Goal: Information Seeking & Learning: Find specific page/section

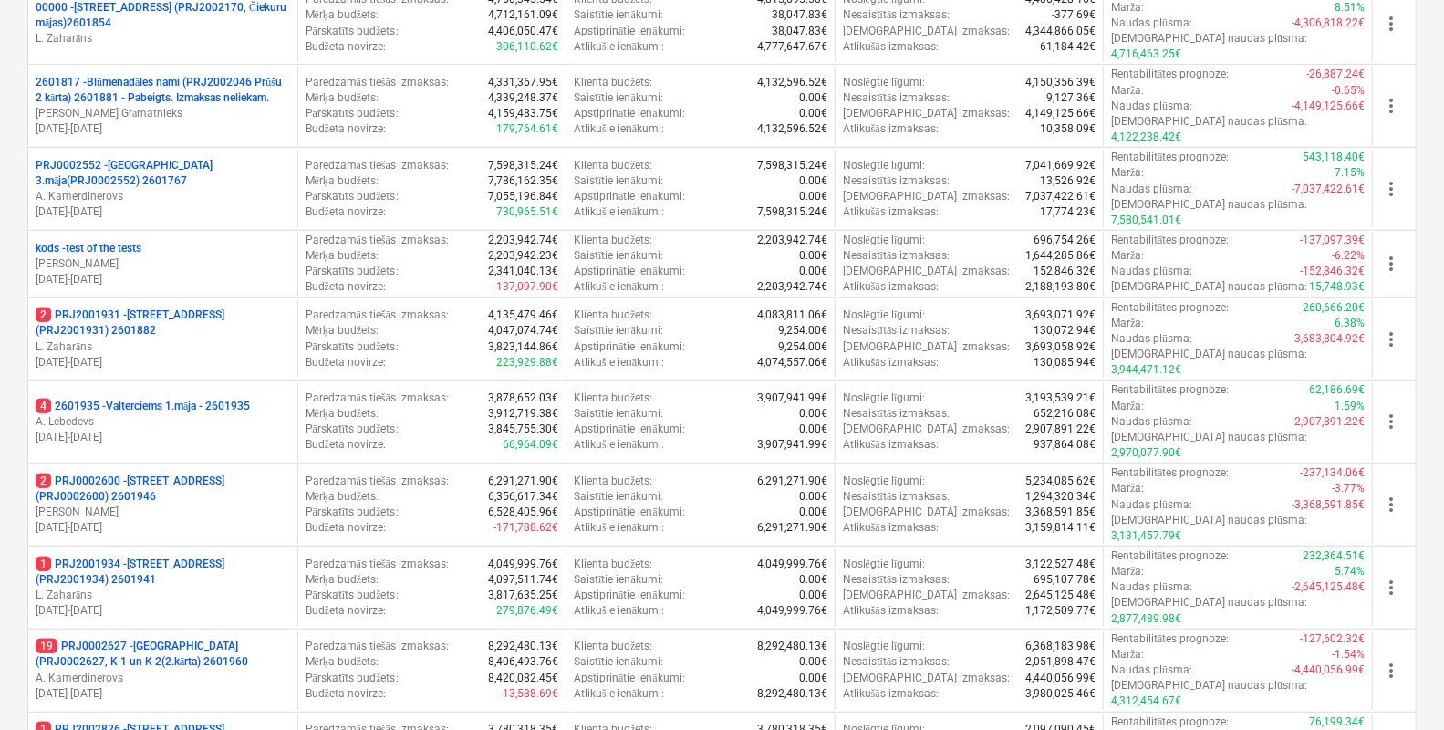
scroll to position [476, 0]
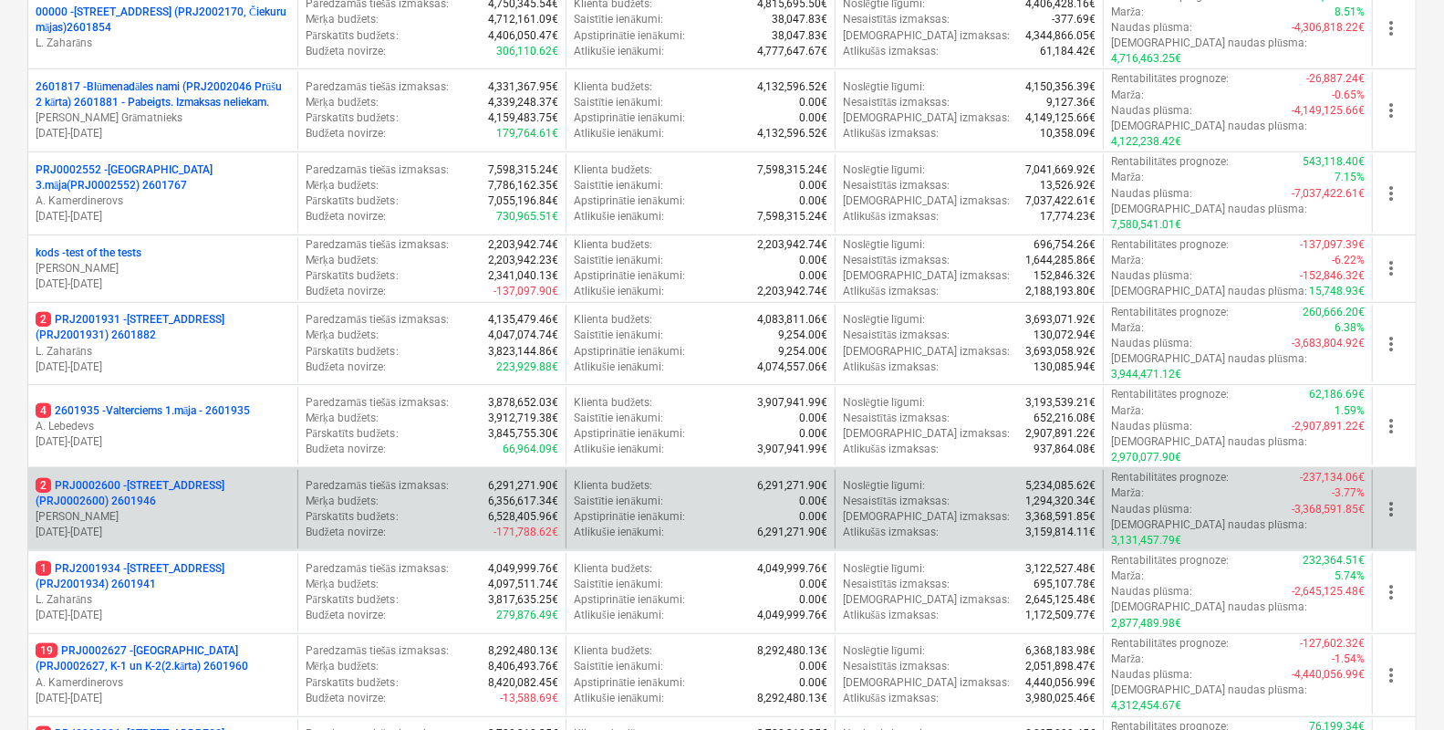
click at [144, 478] on p "2 PRJ0002600 - [STREET_ADDRESS](PRJ0002600) 2601946" at bounding box center [163, 493] width 255 height 31
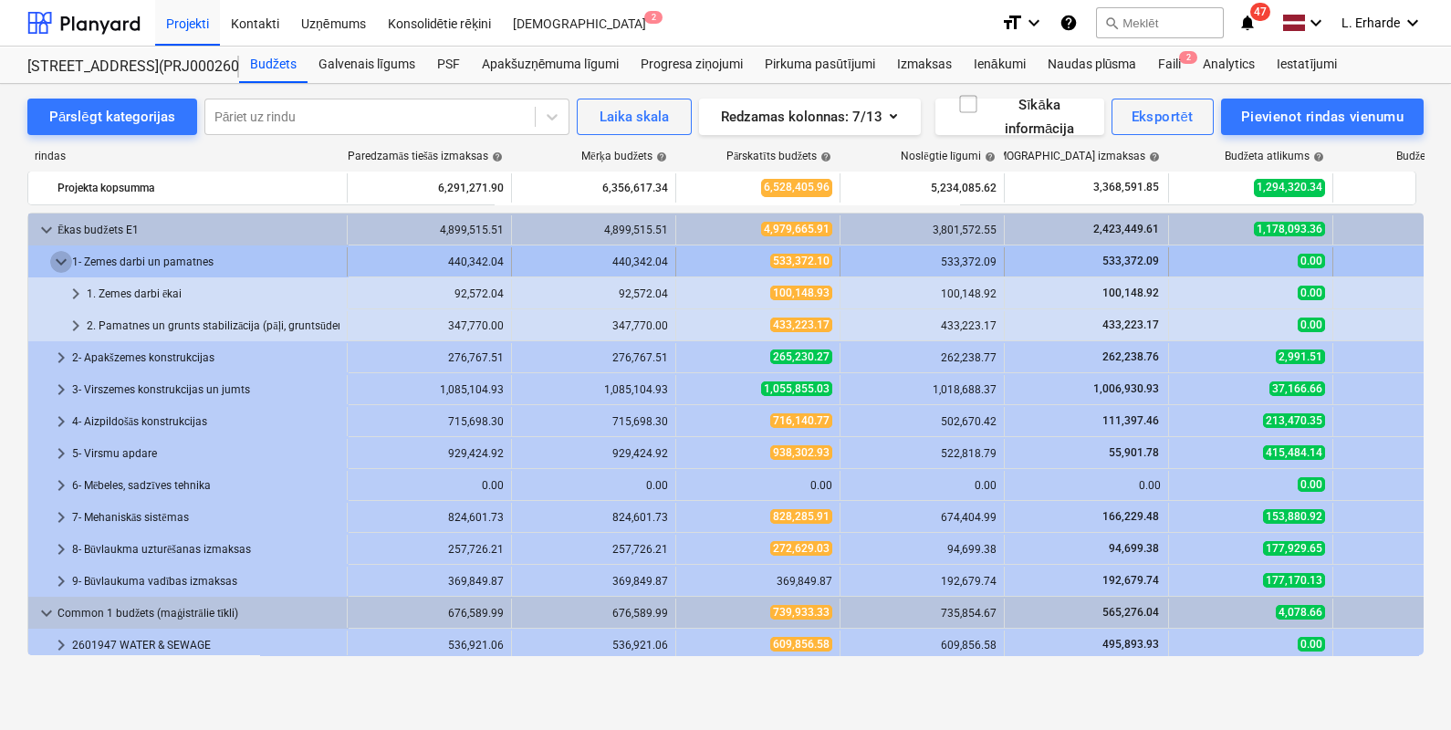
click at [65, 263] on span "keyboard_arrow_down" at bounding box center [61, 262] width 22 height 22
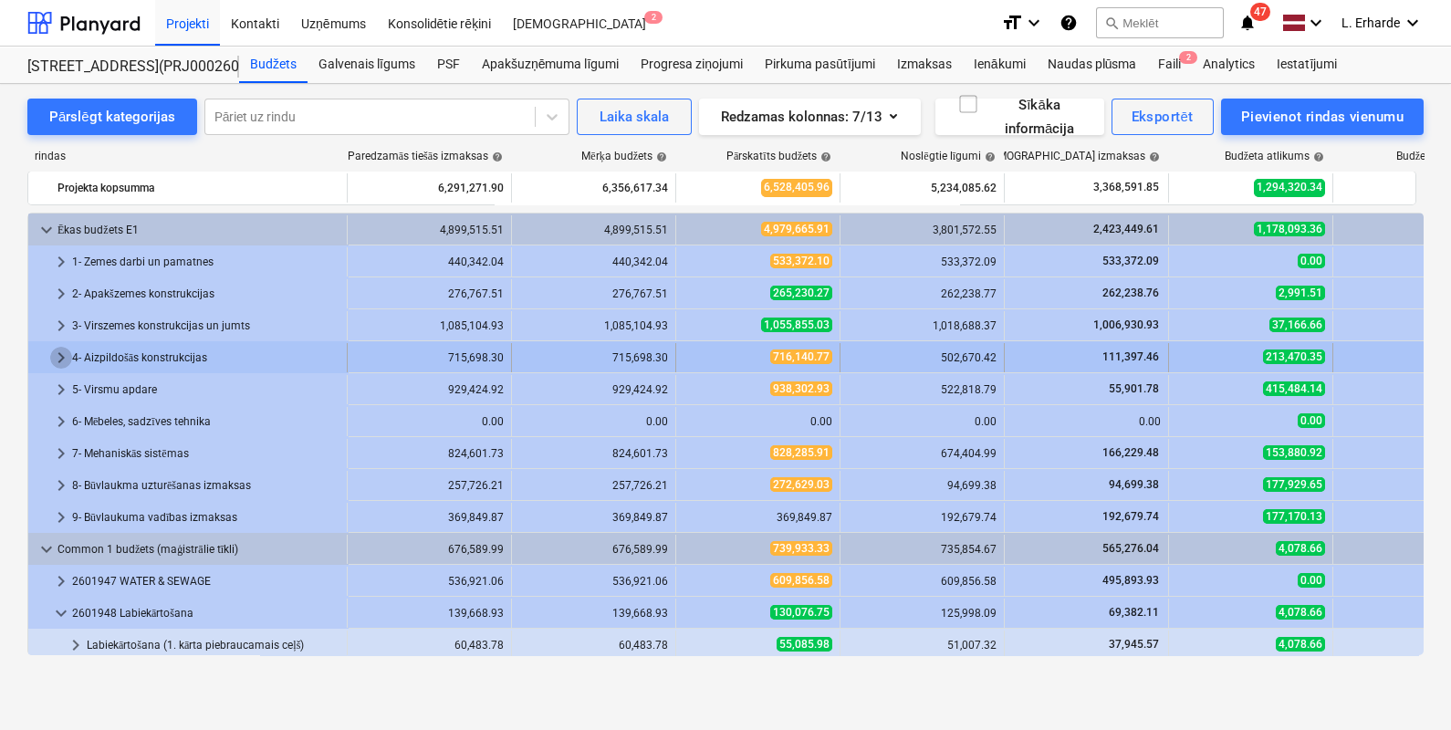
click at [58, 353] on span "keyboard_arrow_right" at bounding box center [61, 358] width 22 height 22
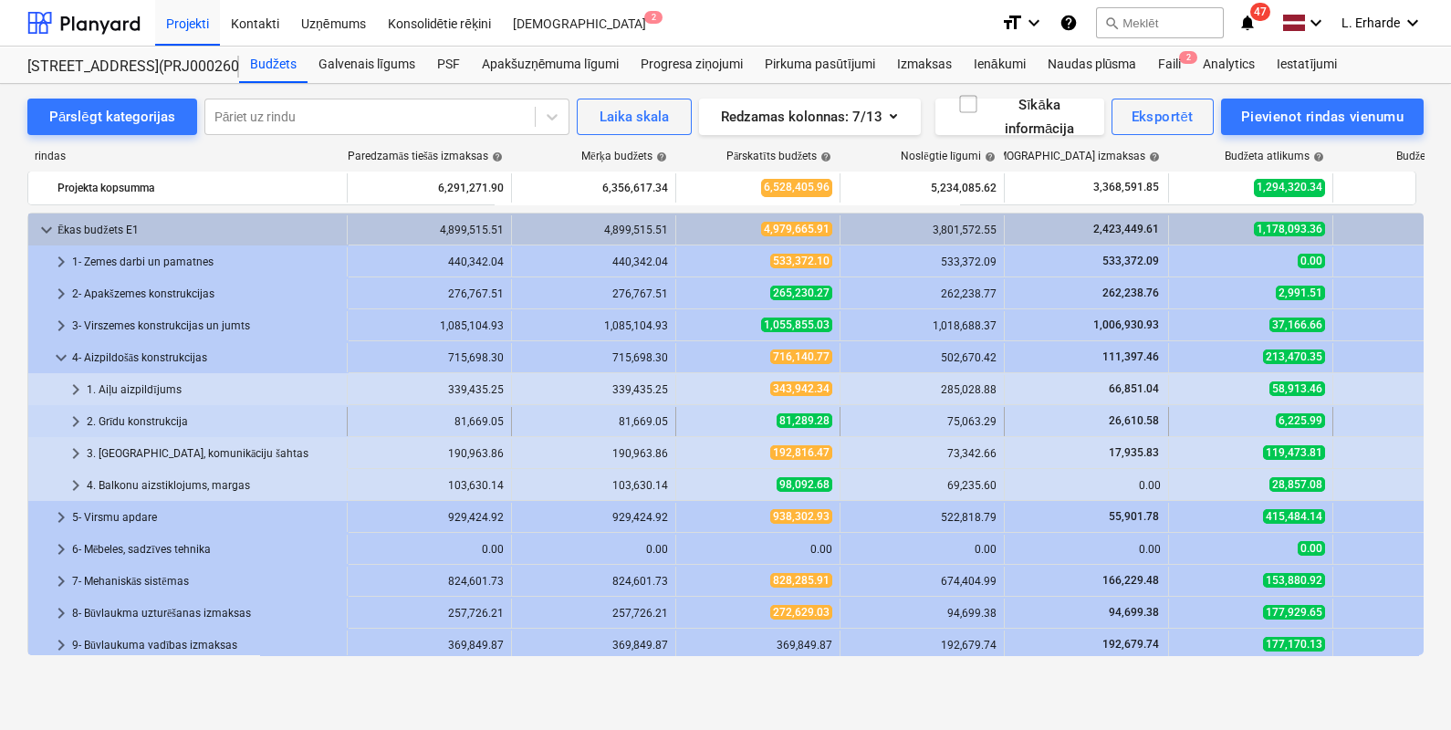
click at [74, 424] on span "keyboard_arrow_right" at bounding box center [76, 422] width 22 height 22
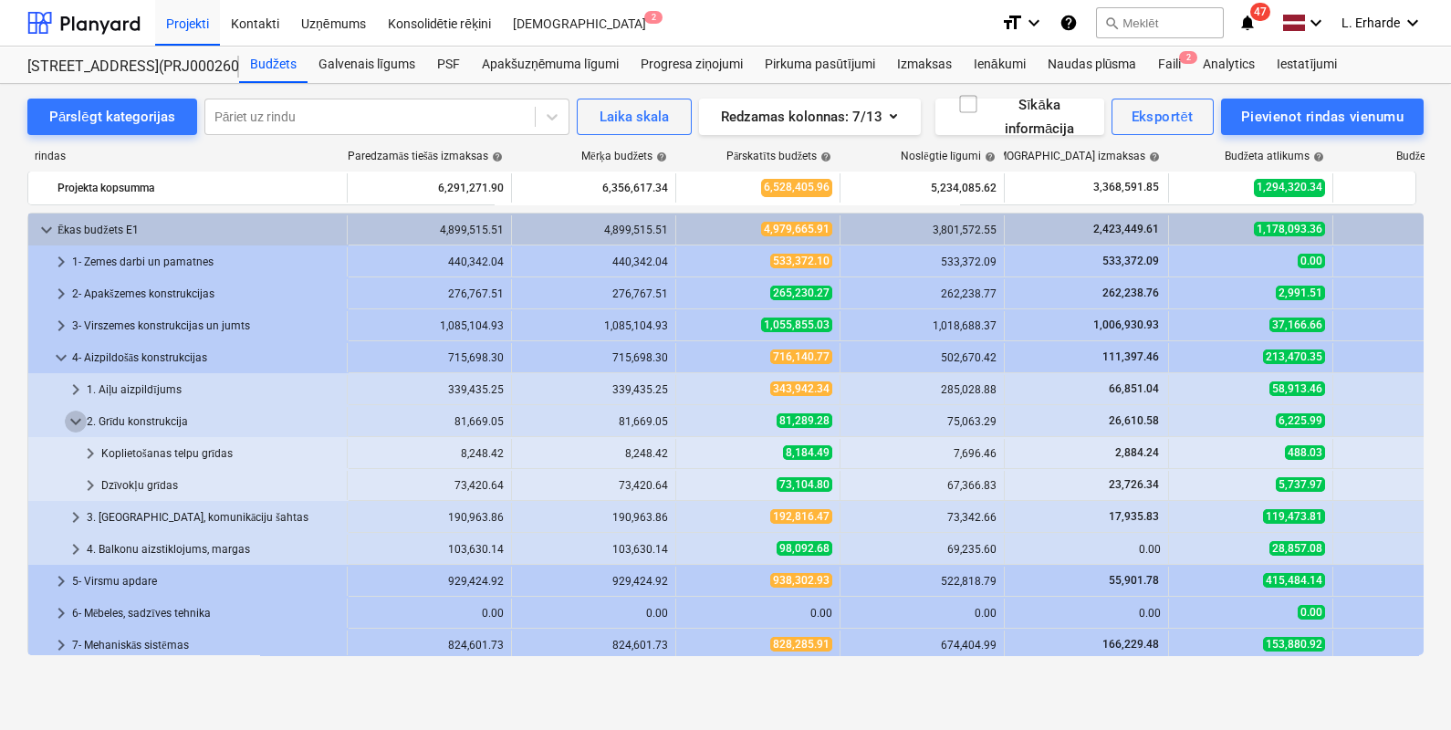
click at [74, 424] on span "keyboard_arrow_down" at bounding box center [76, 422] width 22 height 22
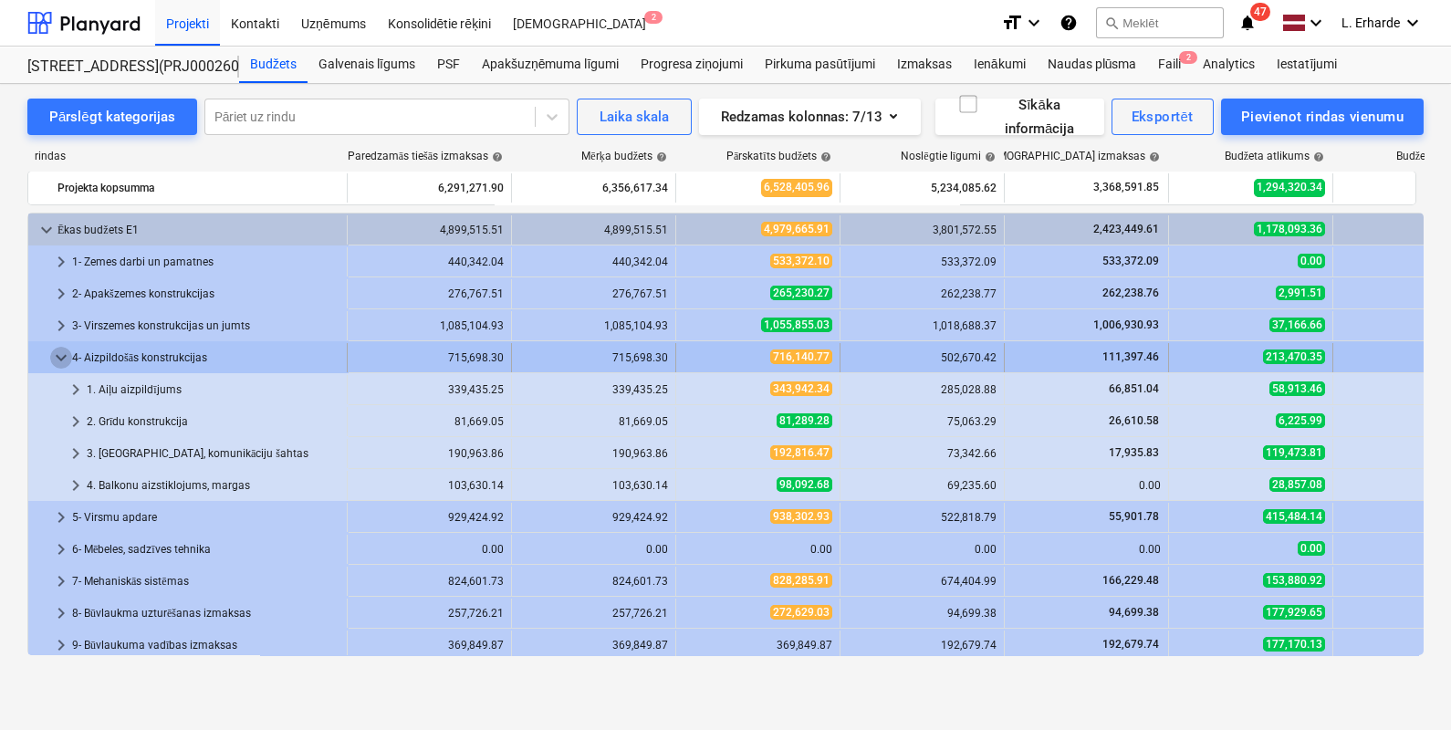
click at [54, 360] on span "keyboard_arrow_down" at bounding box center [61, 358] width 22 height 22
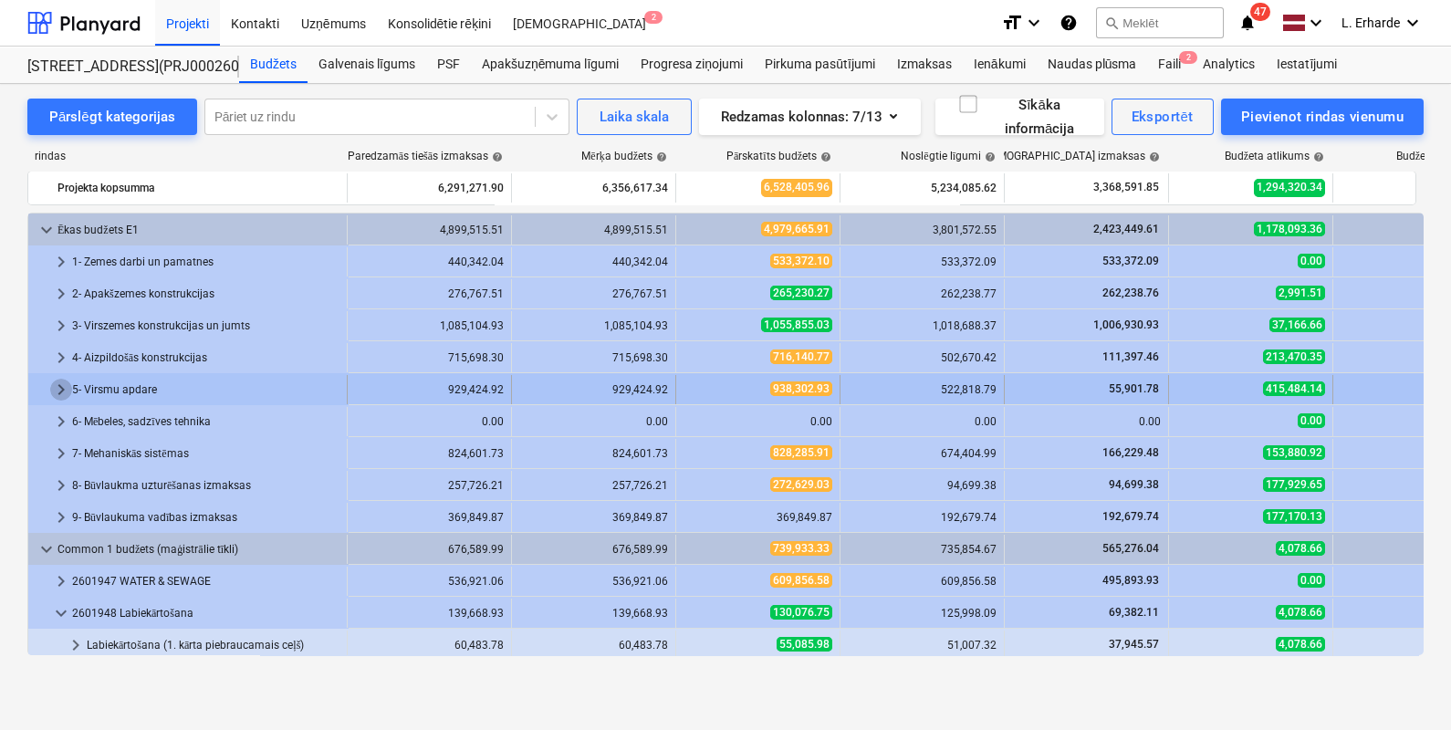
click at [56, 388] on span "keyboard_arrow_right" at bounding box center [61, 390] width 22 height 22
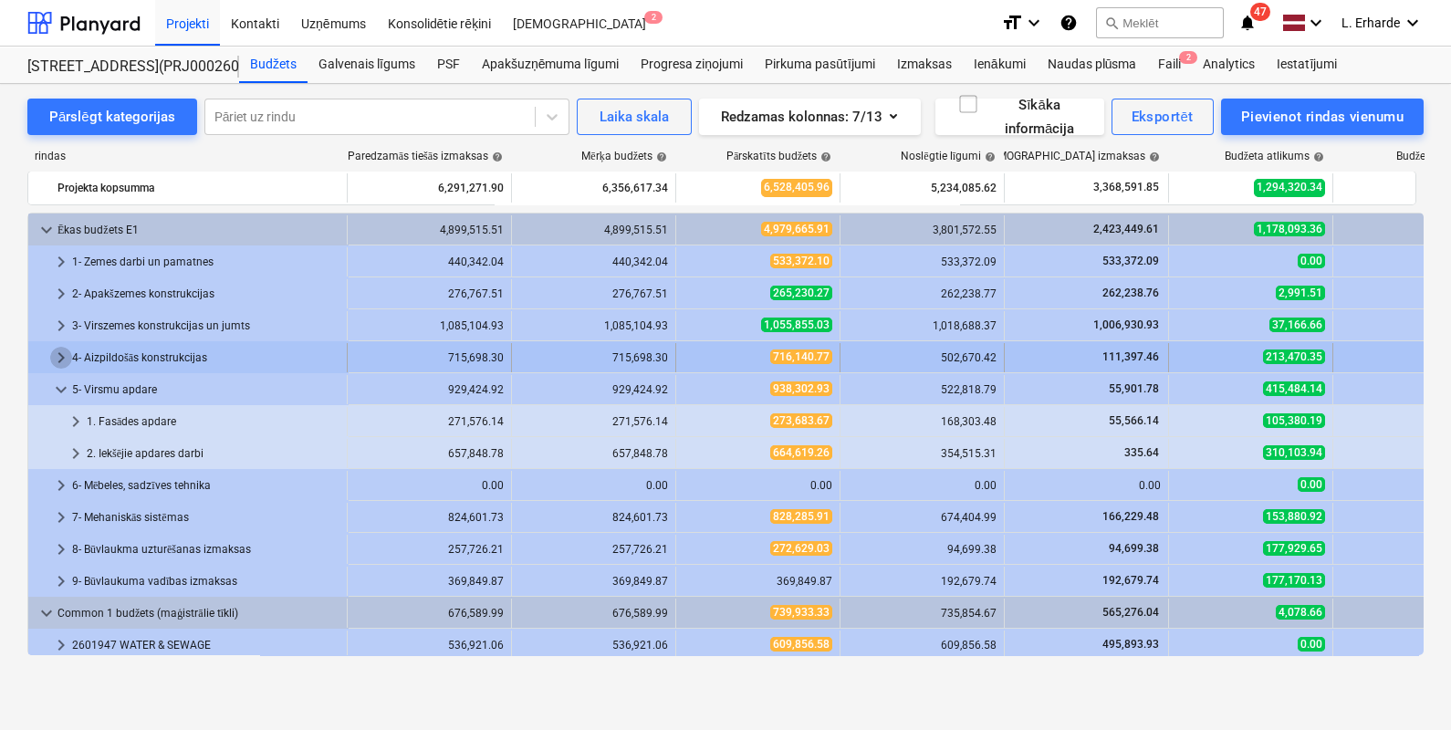
click at [63, 354] on span "keyboard_arrow_right" at bounding box center [61, 358] width 22 height 22
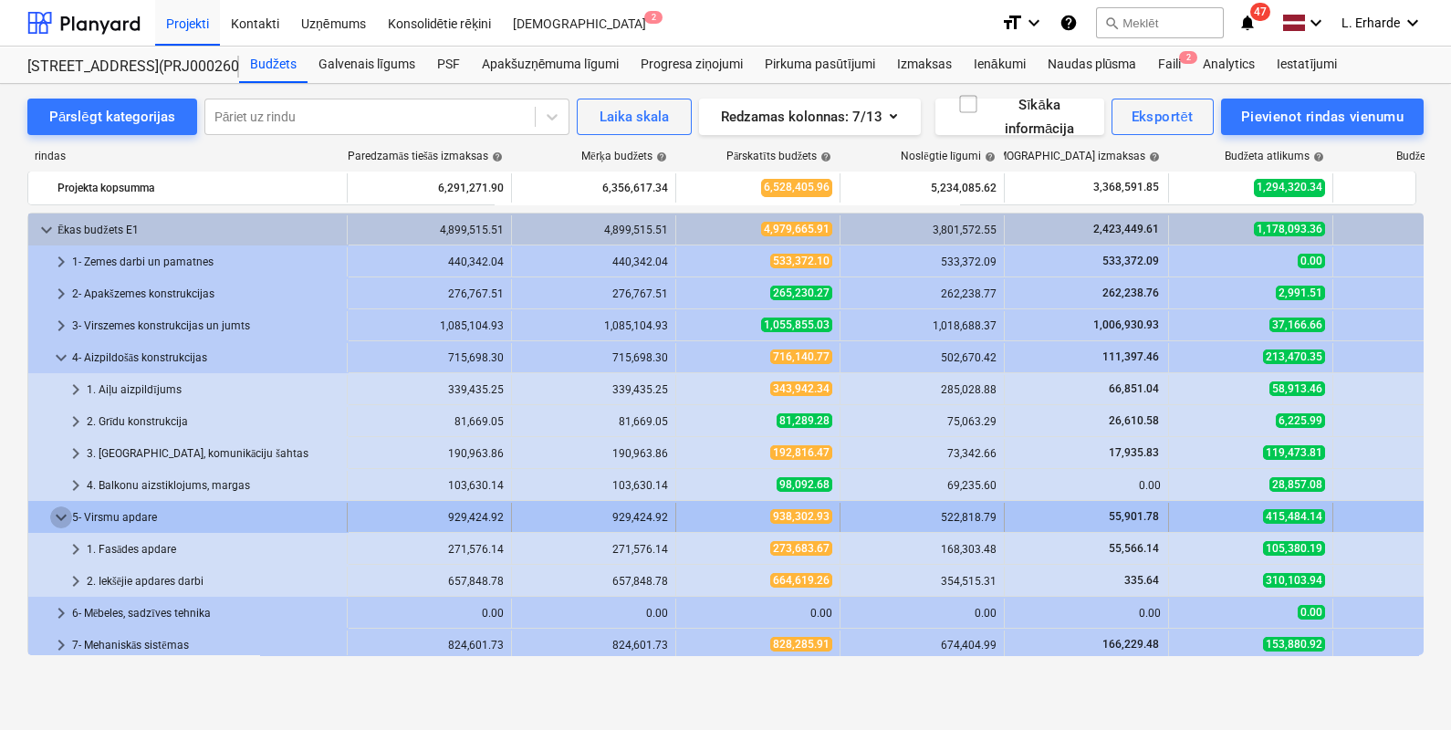
click at [57, 515] on span "keyboard_arrow_down" at bounding box center [61, 517] width 22 height 22
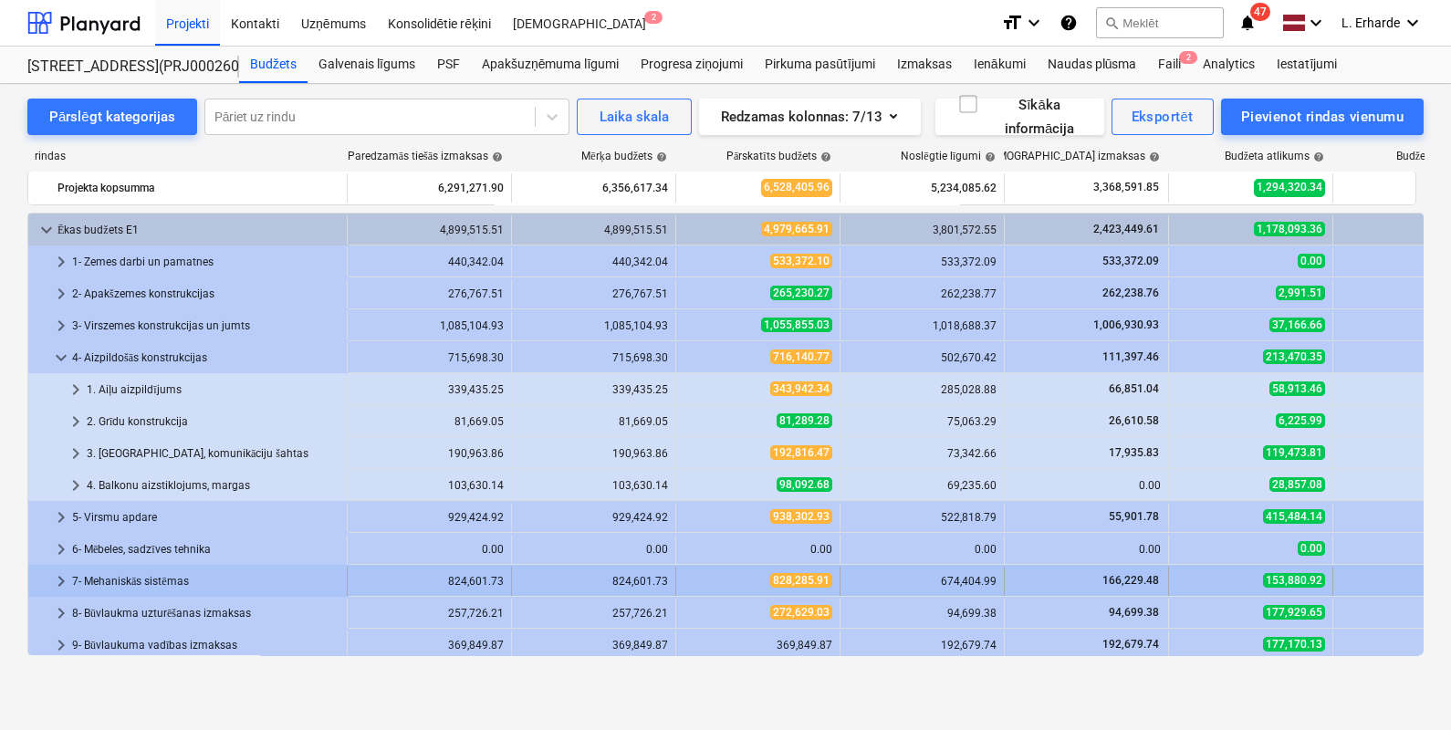
click at [63, 579] on span "keyboard_arrow_right" at bounding box center [61, 581] width 22 height 22
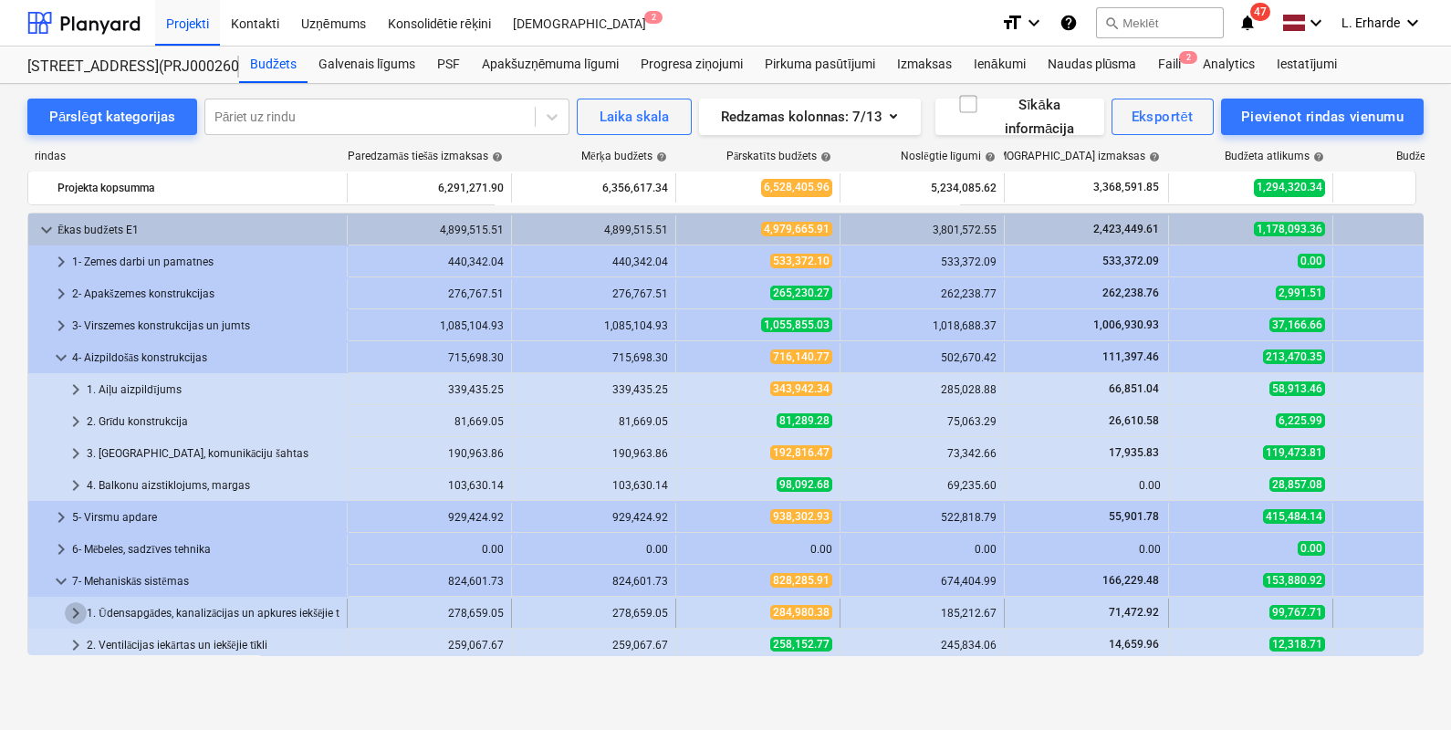
click at [77, 612] on span "keyboard_arrow_right" at bounding box center [76, 613] width 22 height 22
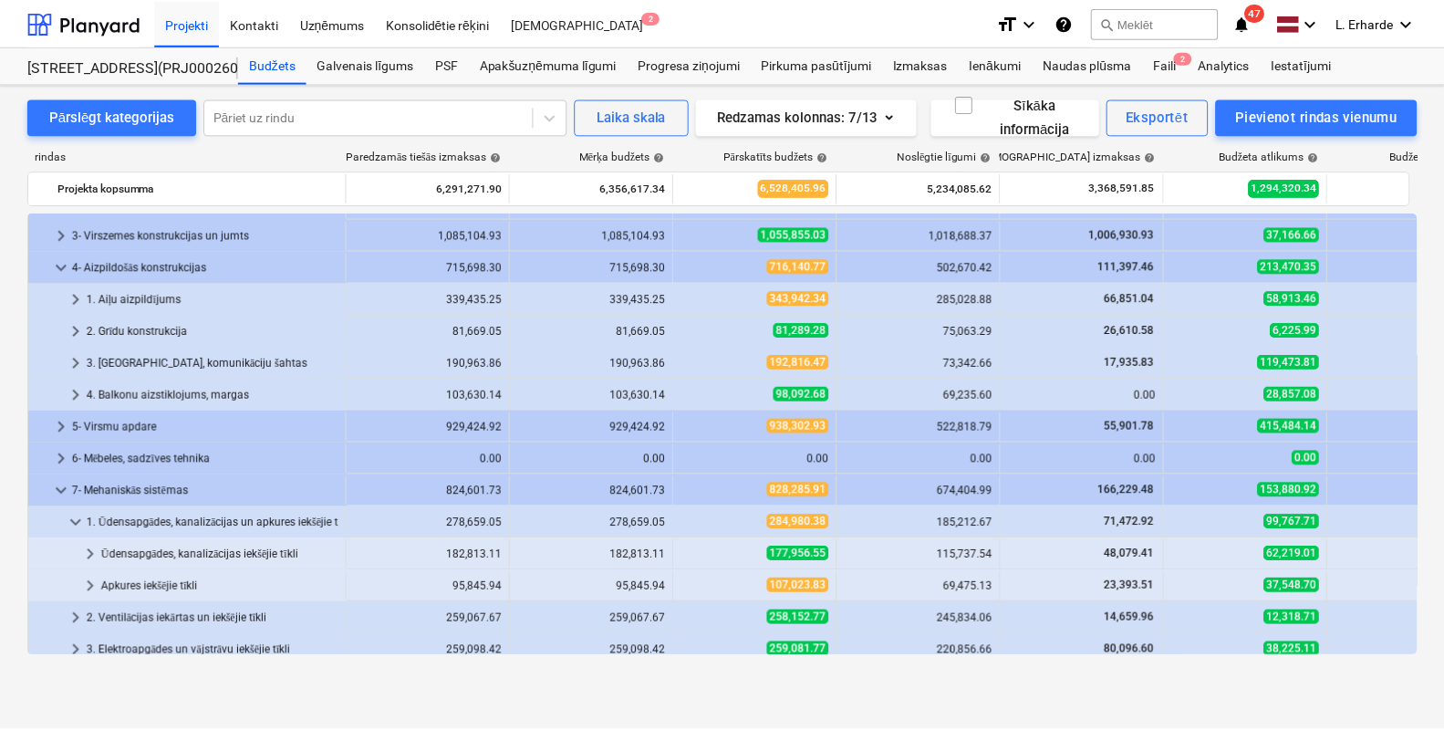
scroll to position [137, 0]
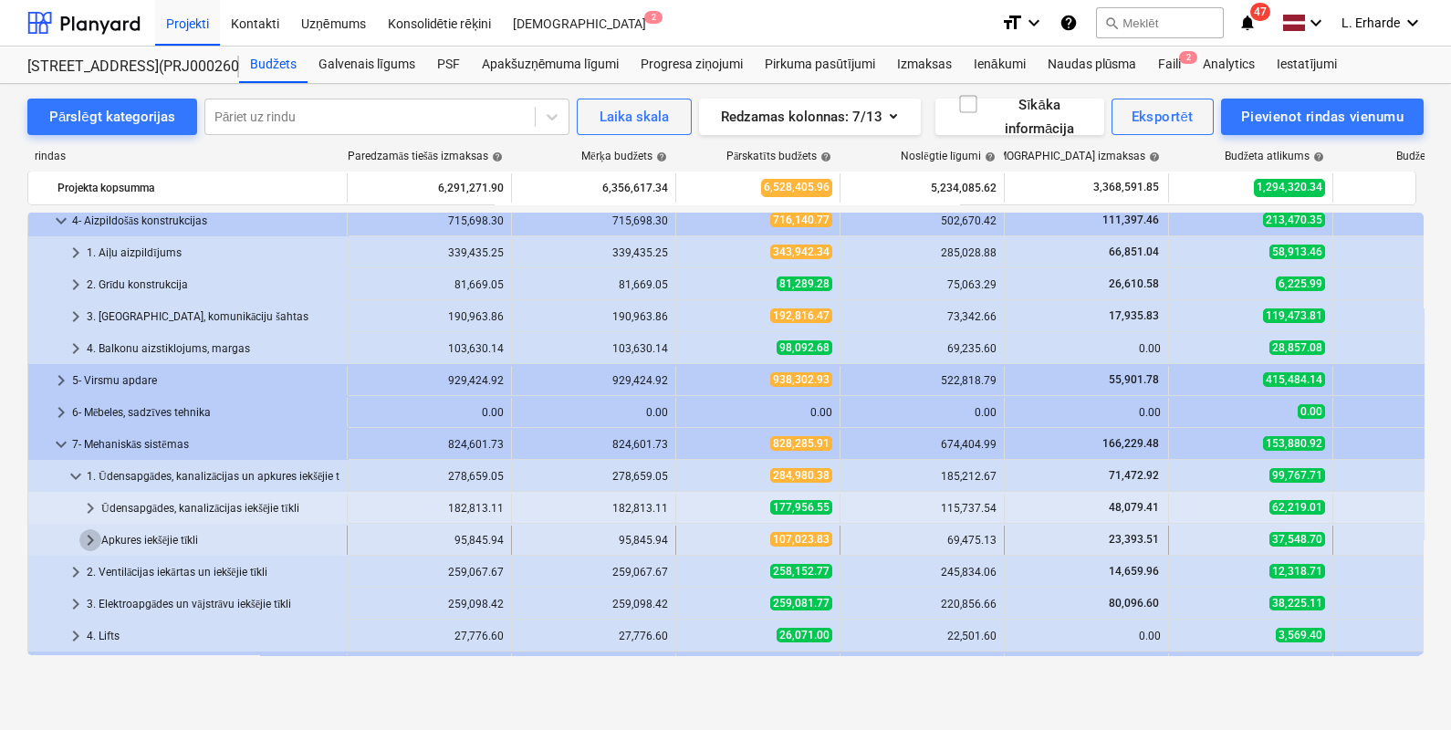
click at [94, 539] on span "keyboard_arrow_right" at bounding box center [90, 540] width 22 height 22
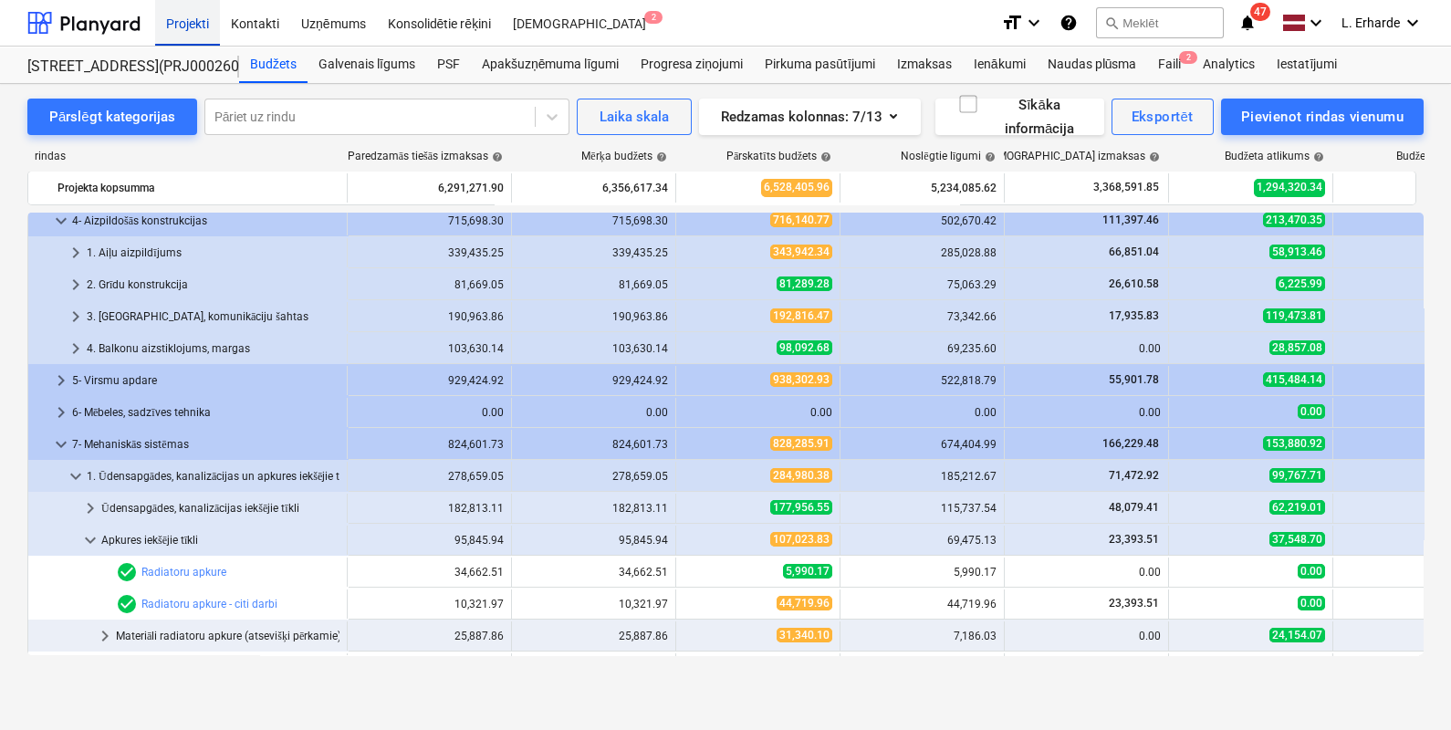
click at [182, 23] on div "Projekti" at bounding box center [187, 22] width 65 height 47
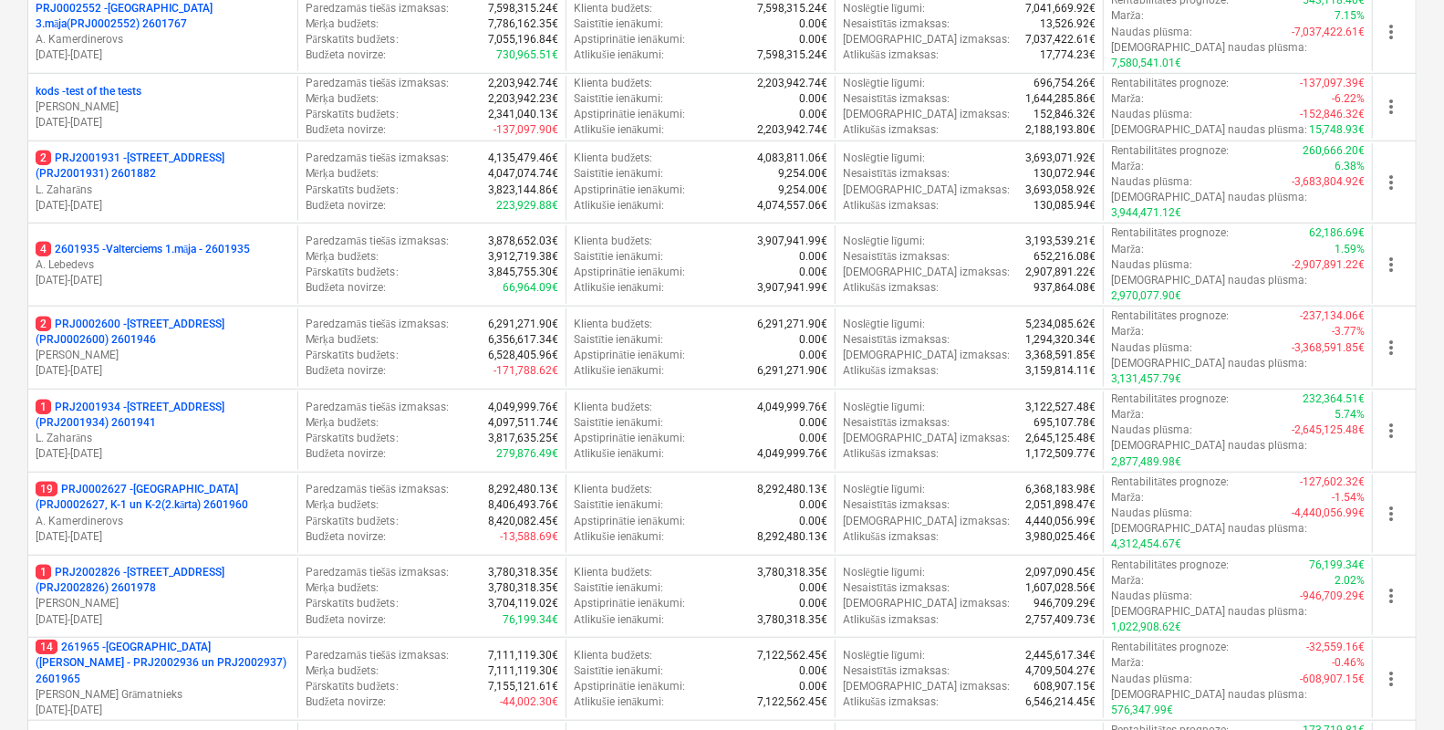
scroll to position [639, 0]
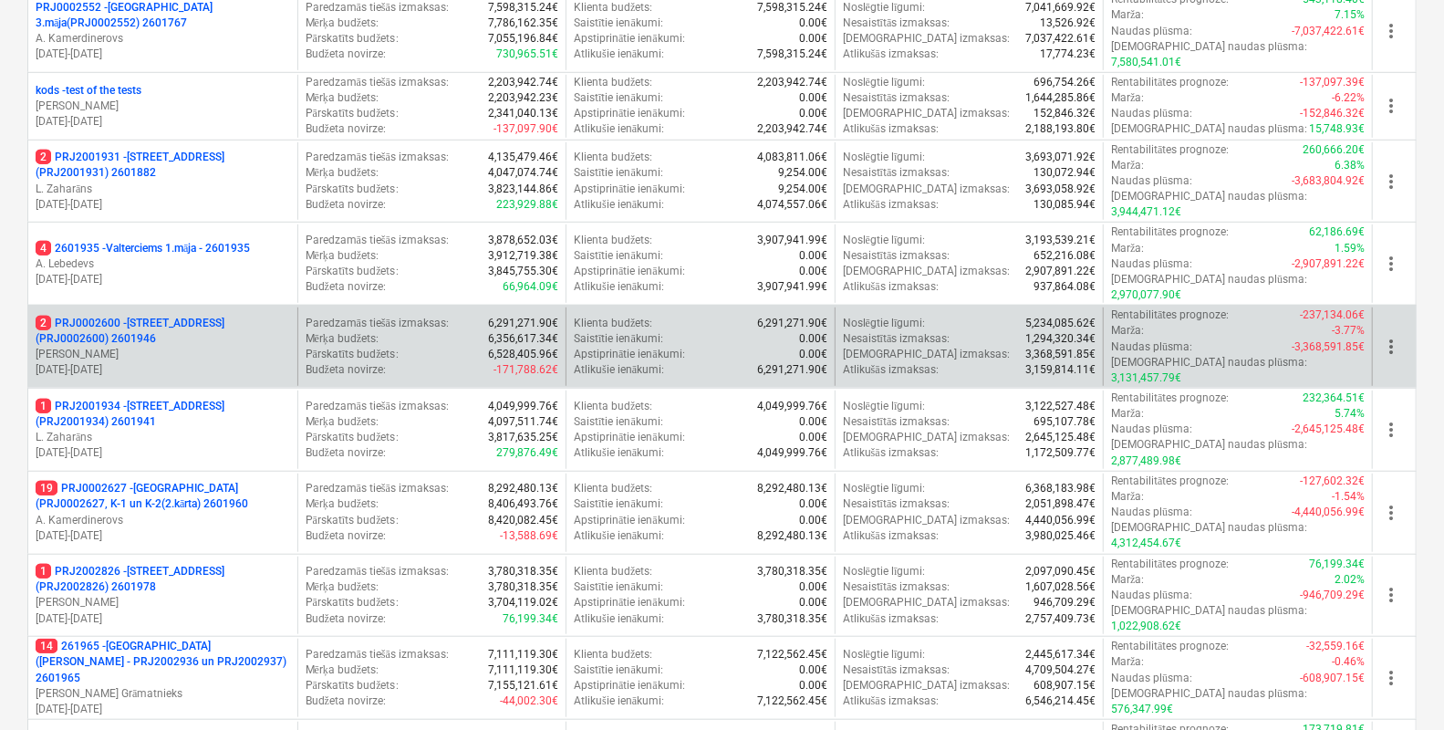
click at [164, 316] on p "2 PRJ0002600 - [STREET_ADDRESS](PRJ0002600) 2601946" at bounding box center [163, 331] width 255 height 31
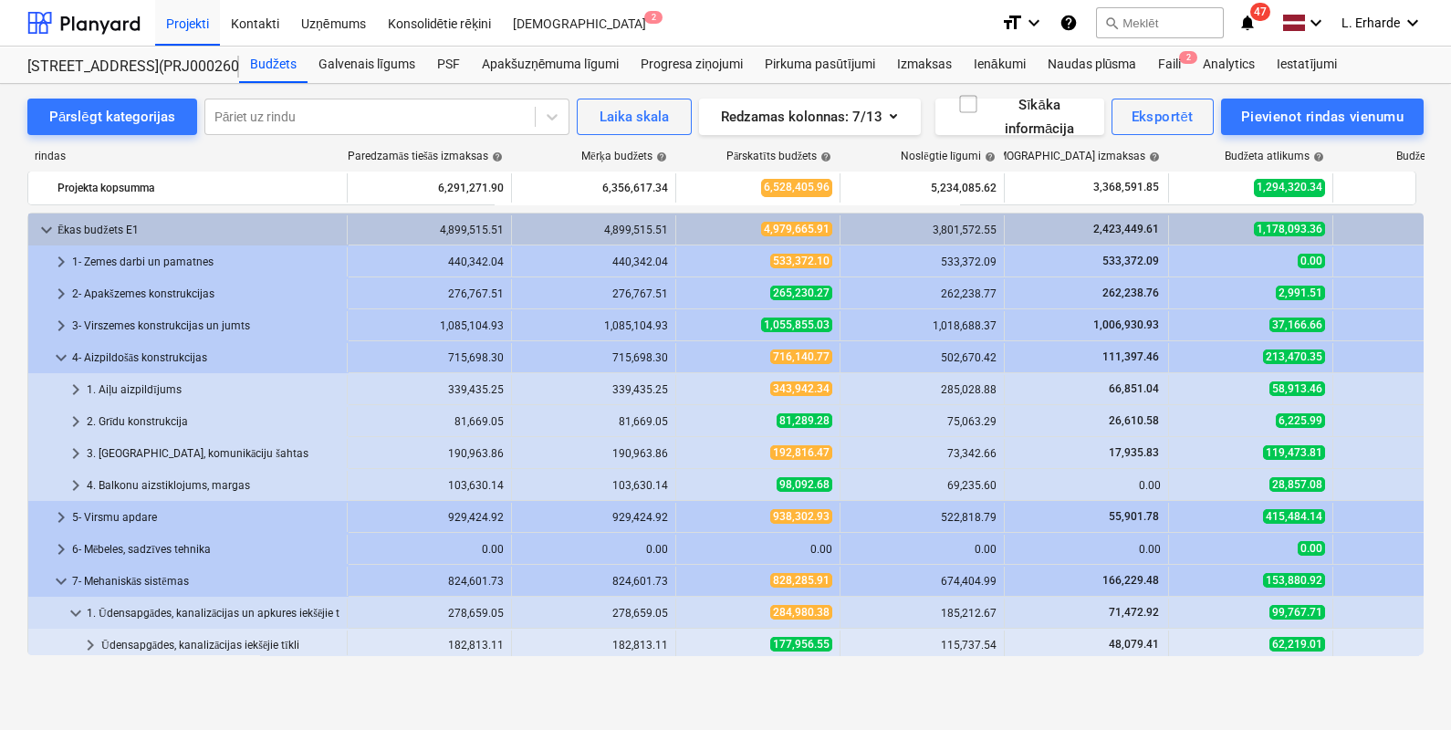
scroll to position [137, 0]
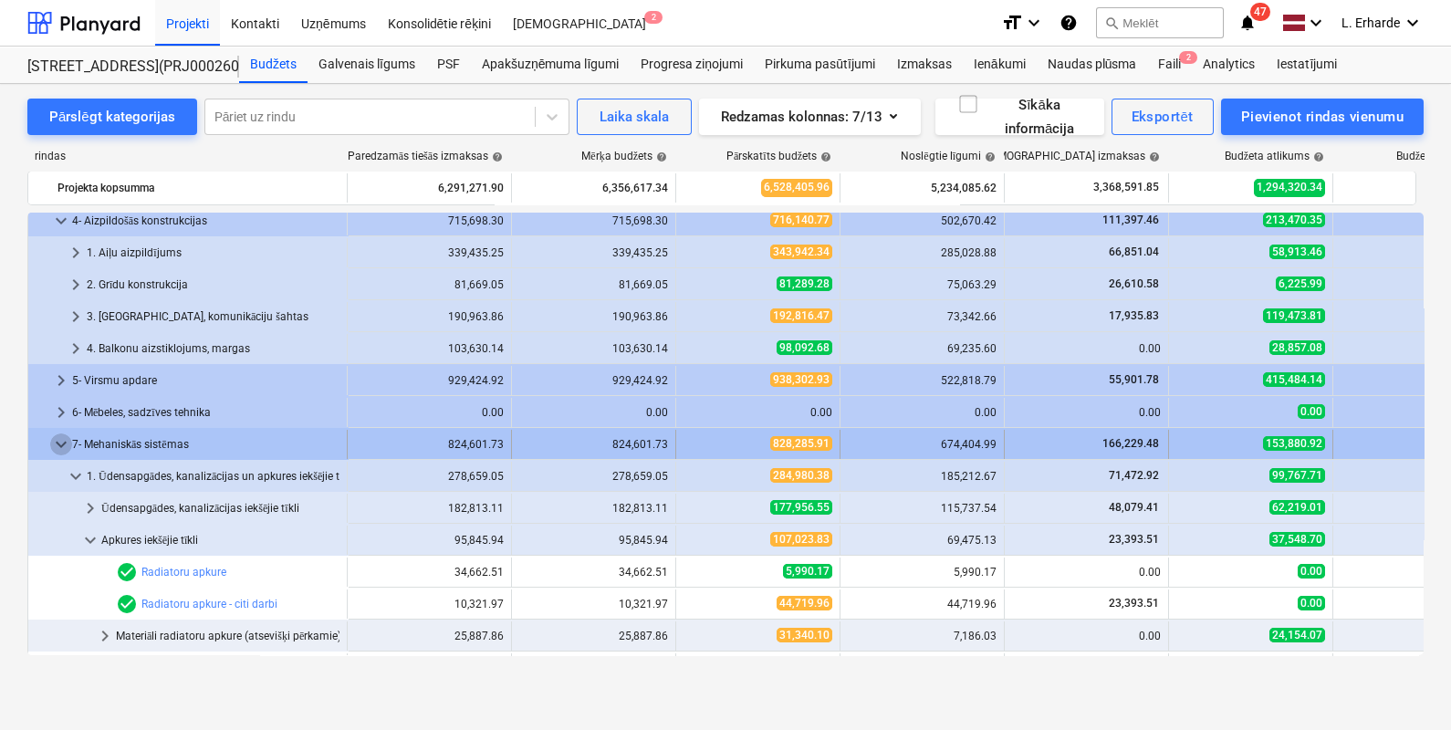
click at [55, 447] on span "keyboard_arrow_down" at bounding box center [61, 444] width 22 height 22
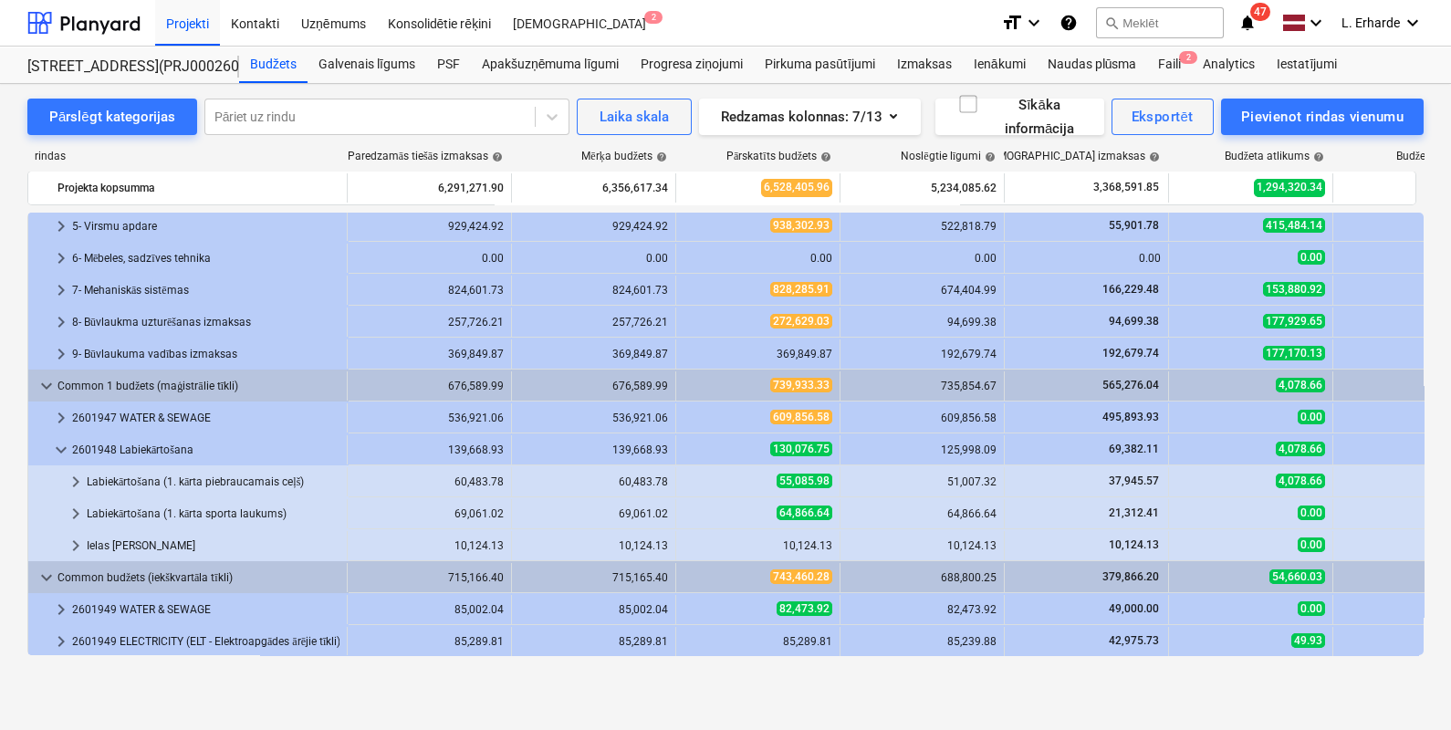
scroll to position [292, 0]
click at [178, 479] on div "Labiekārtošana (1. kārta piebraucamais ceļš)" at bounding box center [213, 480] width 253 height 29
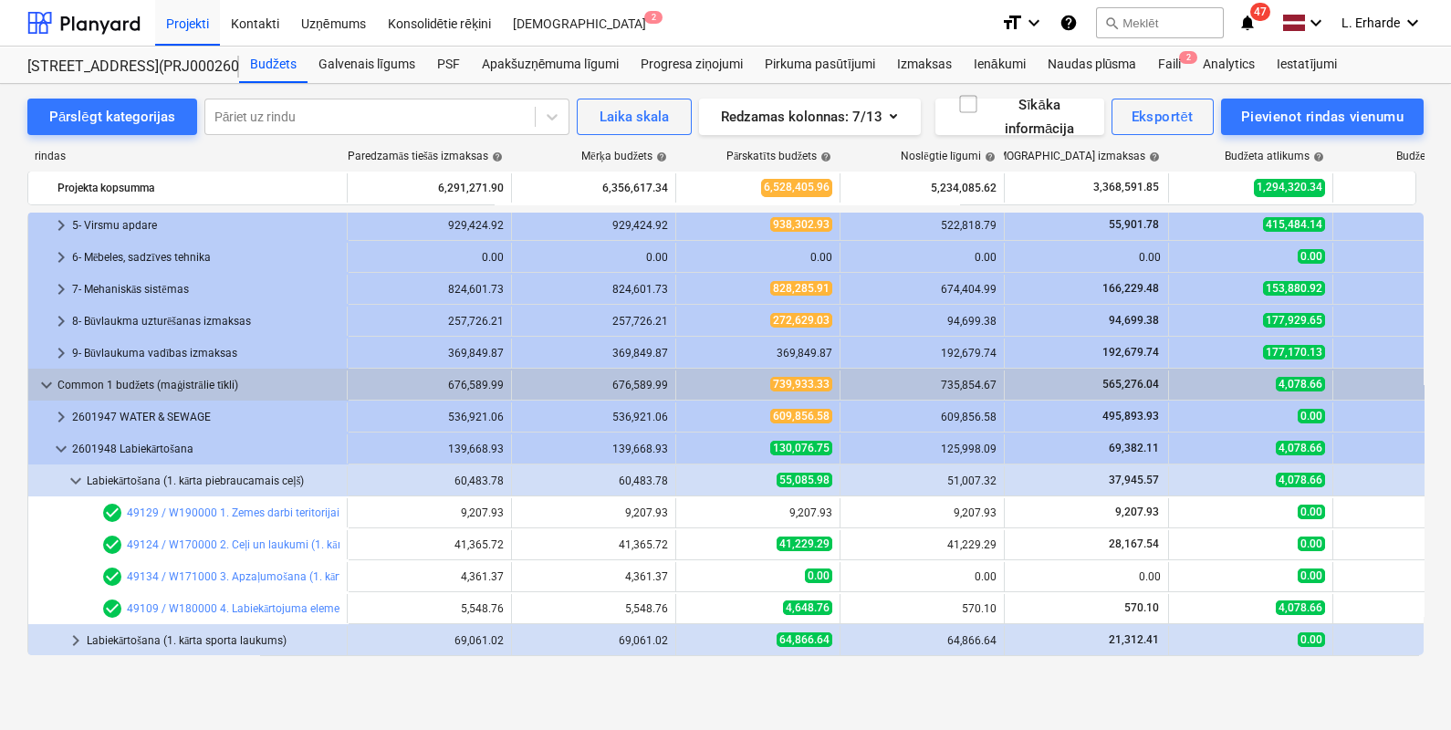
click at [178, 479] on div "Labiekārtošana (1. kārta piebraucamais ceļš)" at bounding box center [213, 480] width 253 height 29
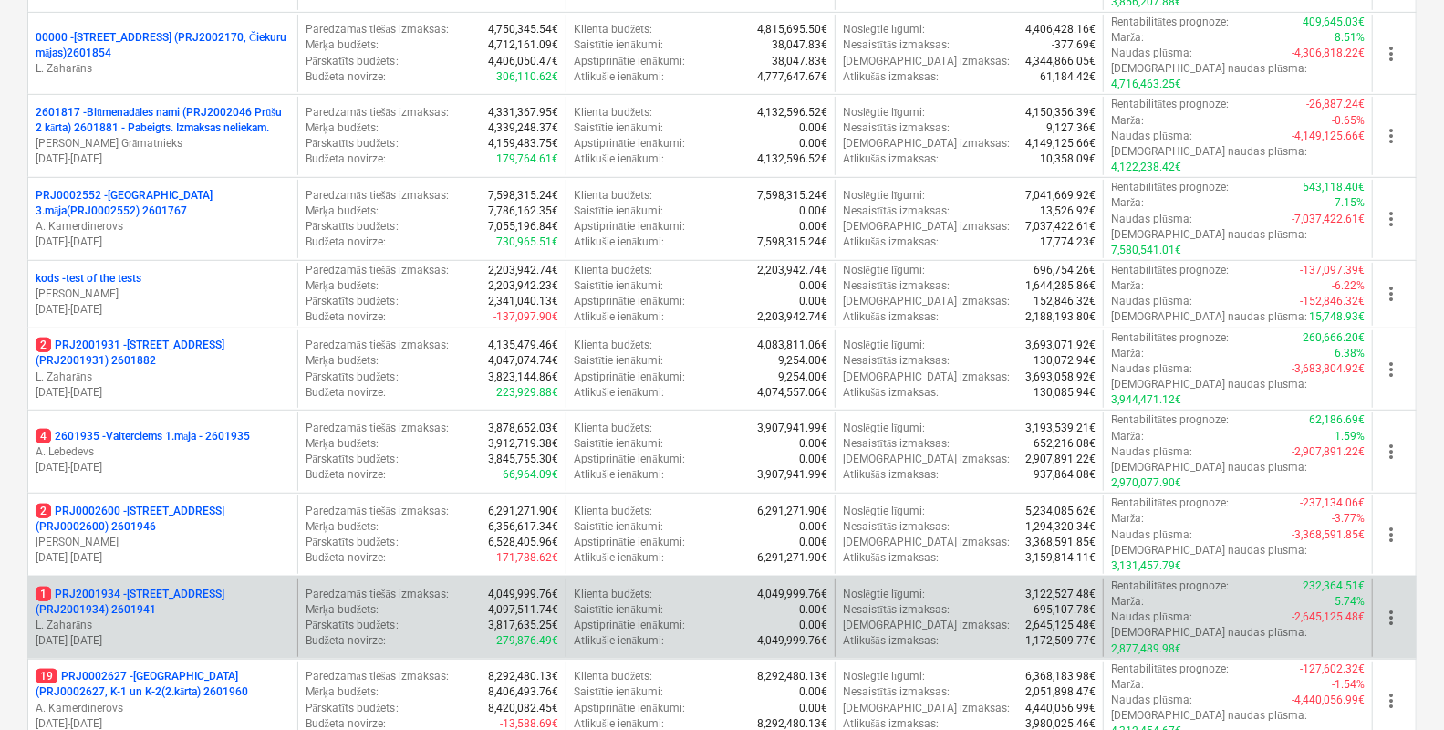
scroll to position [455, 0]
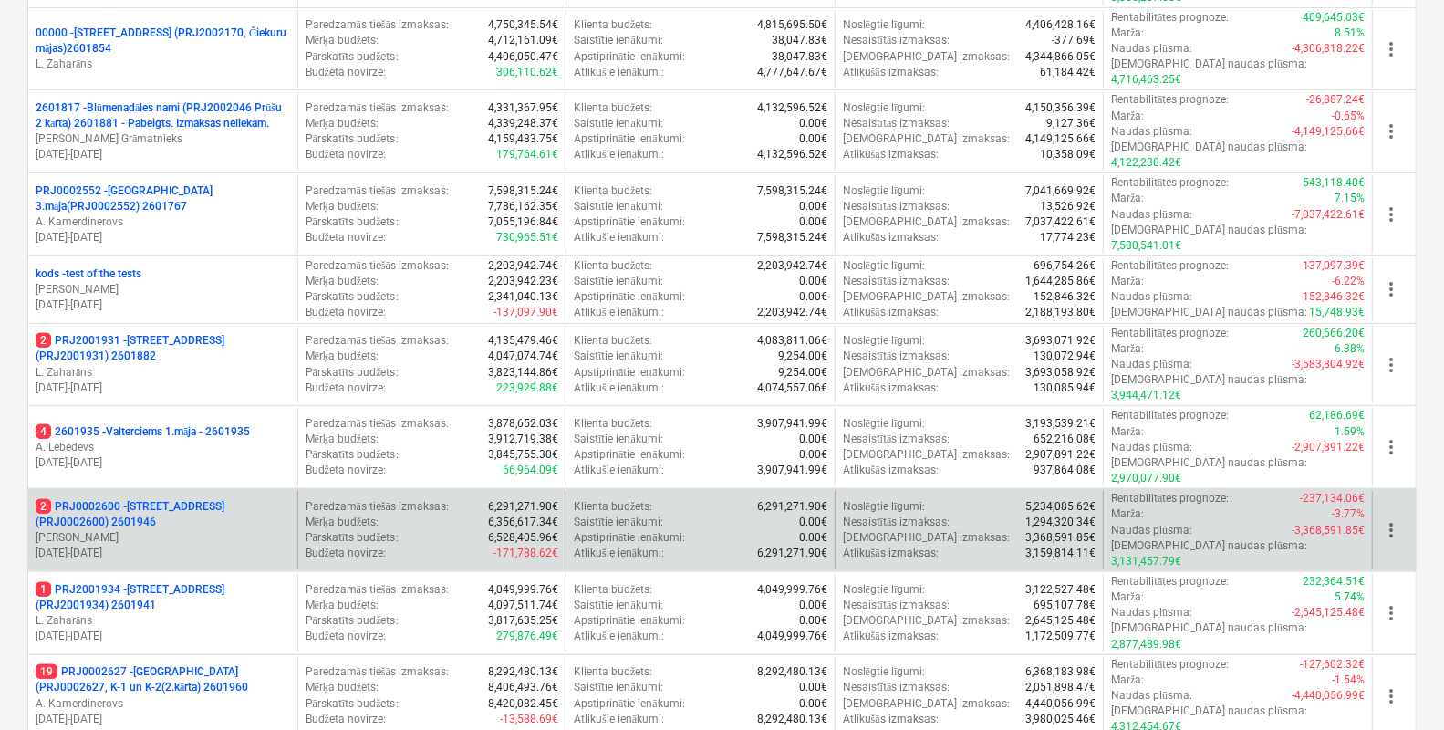
click at [144, 499] on p "2 PRJ0002600 - [STREET_ADDRESS](PRJ0002600) 2601946" at bounding box center [163, 514] width 255 height 31
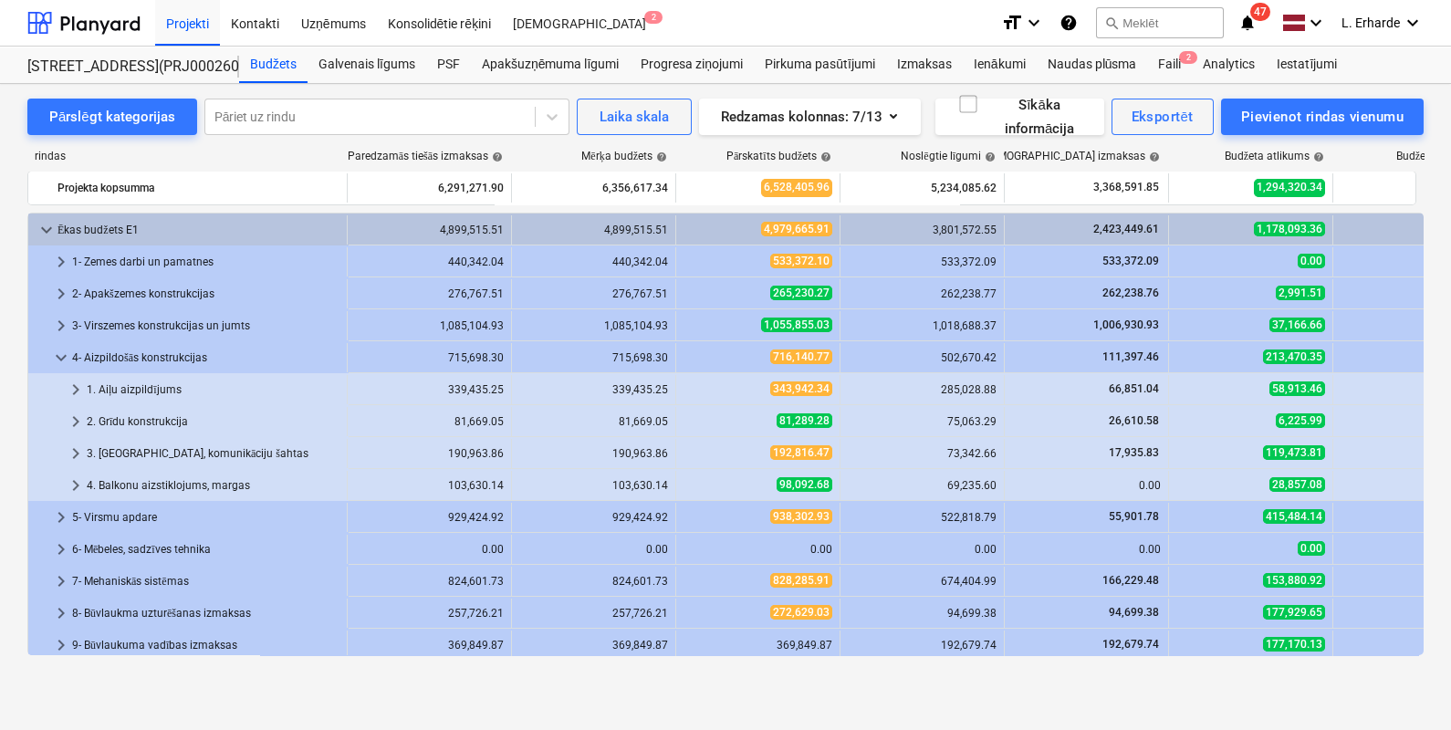
scroll to position [292, 0]
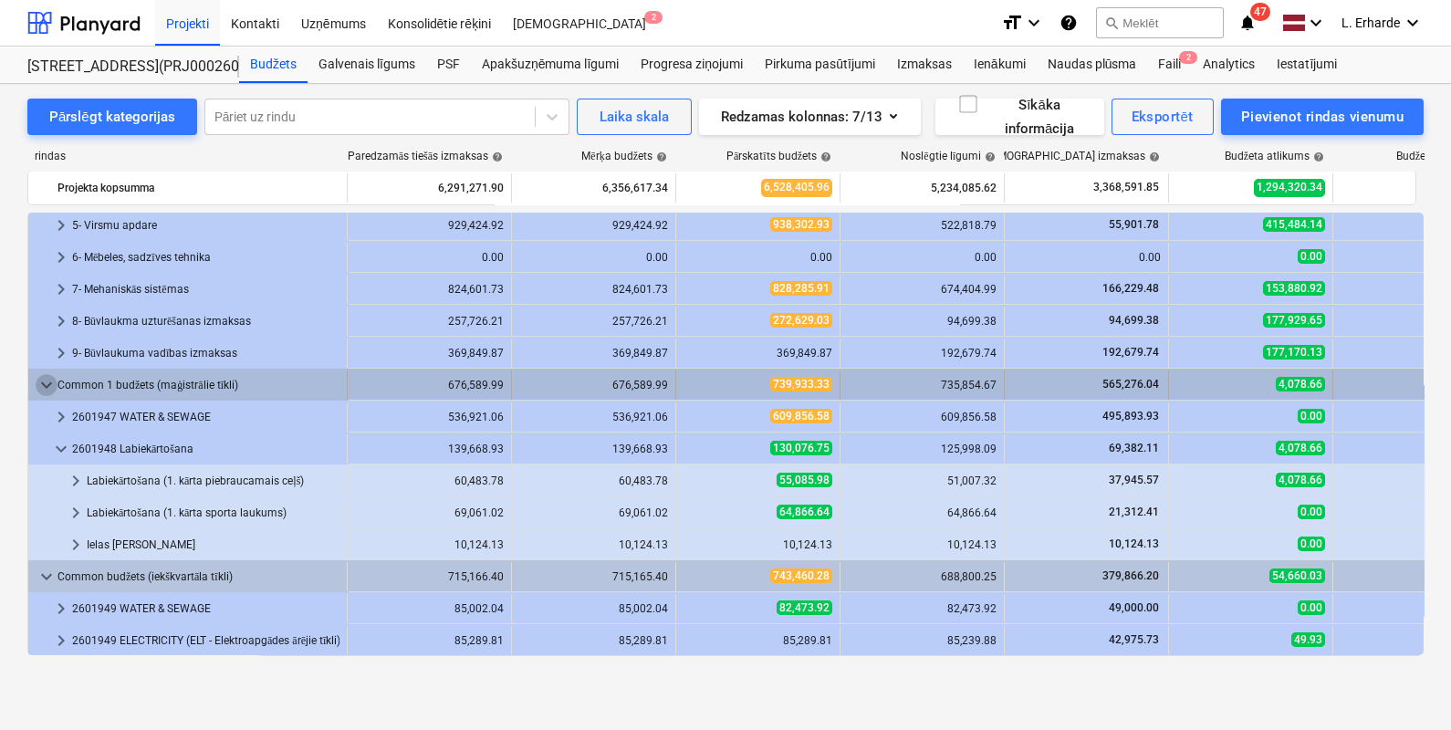
click at [46, 379] on span "keyboard_arrow_down" at bounding box center [47, 385] width 22 height 22
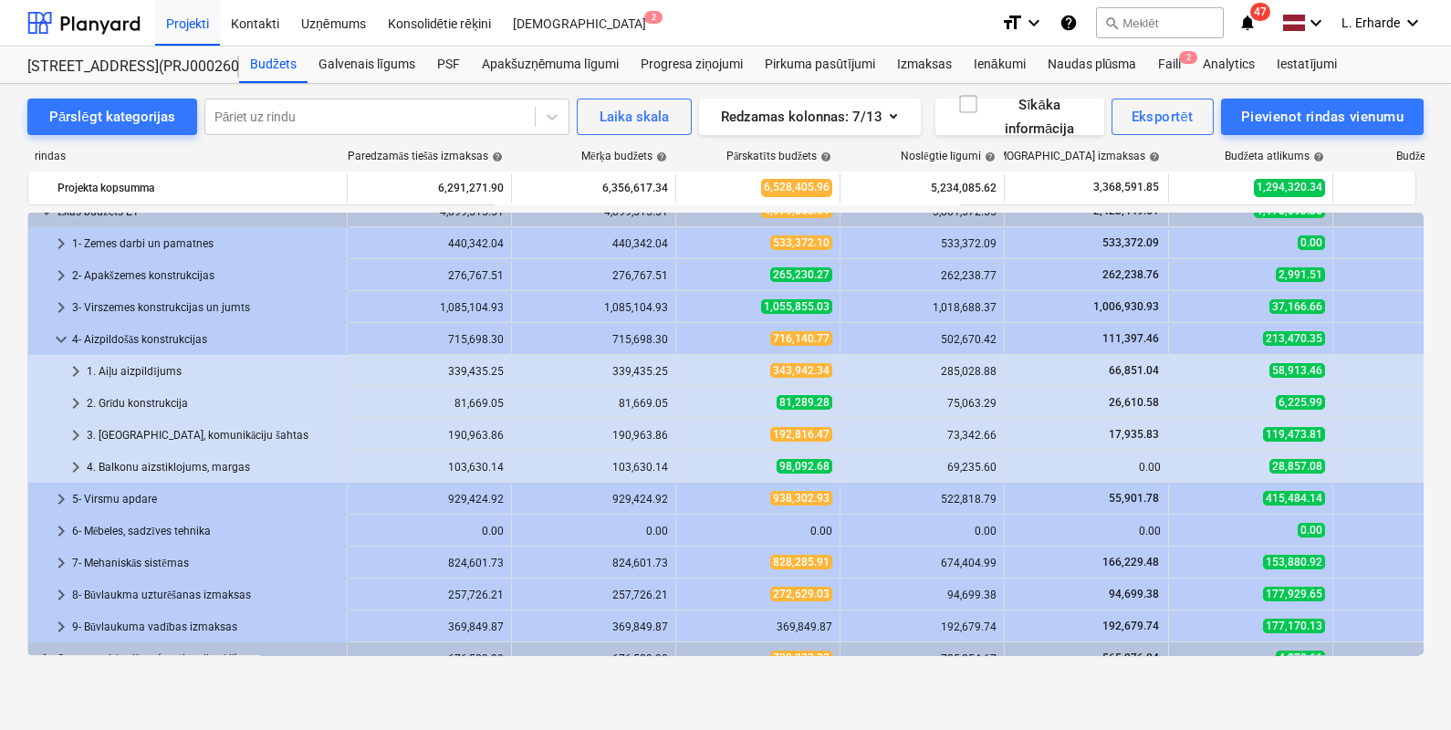
scroll to position [0, 0]
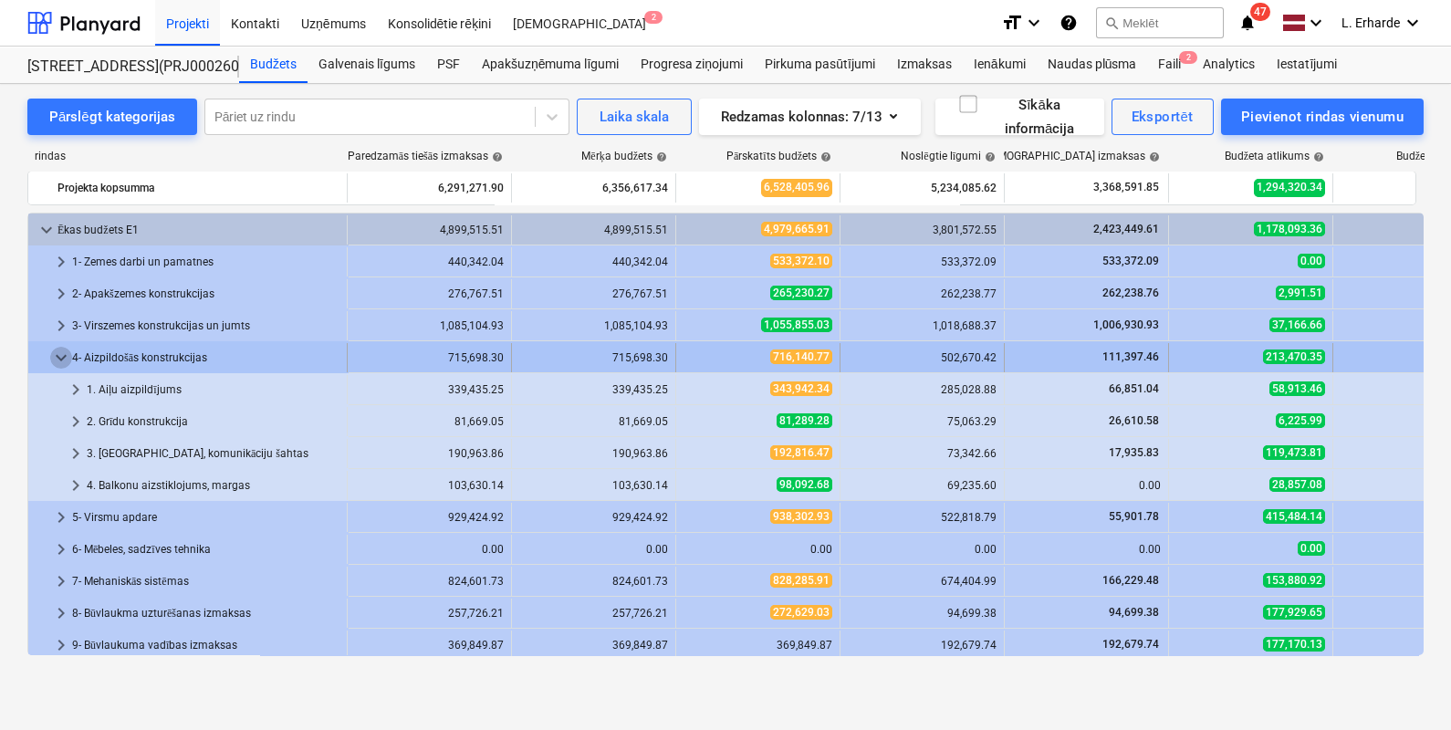
click at [55, 353] on span "keyboard_arrow_down" at bounding box center [61, 358] width 22 height 22
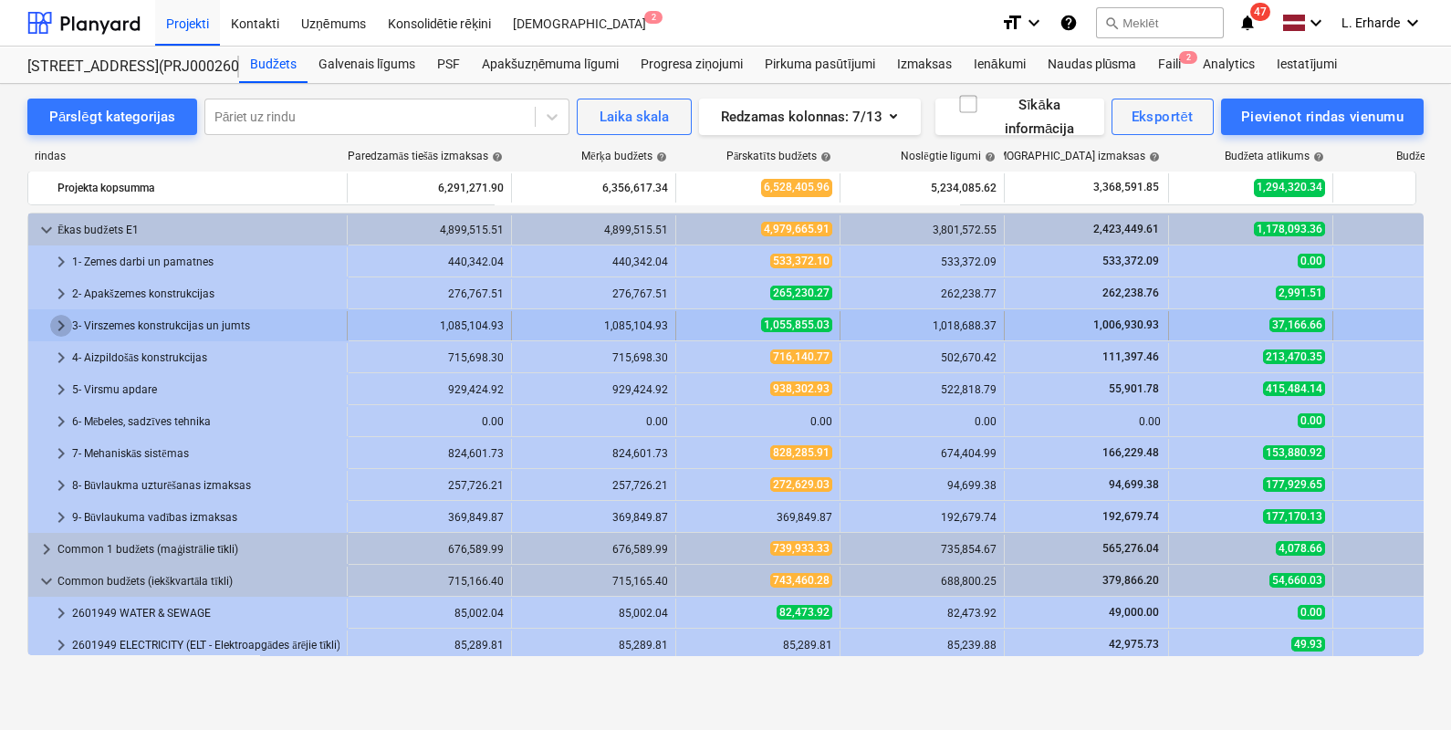
click at [60, 319] on span "keyboard_arrow_right" at bounding box center [61, 326] width 22 height 22
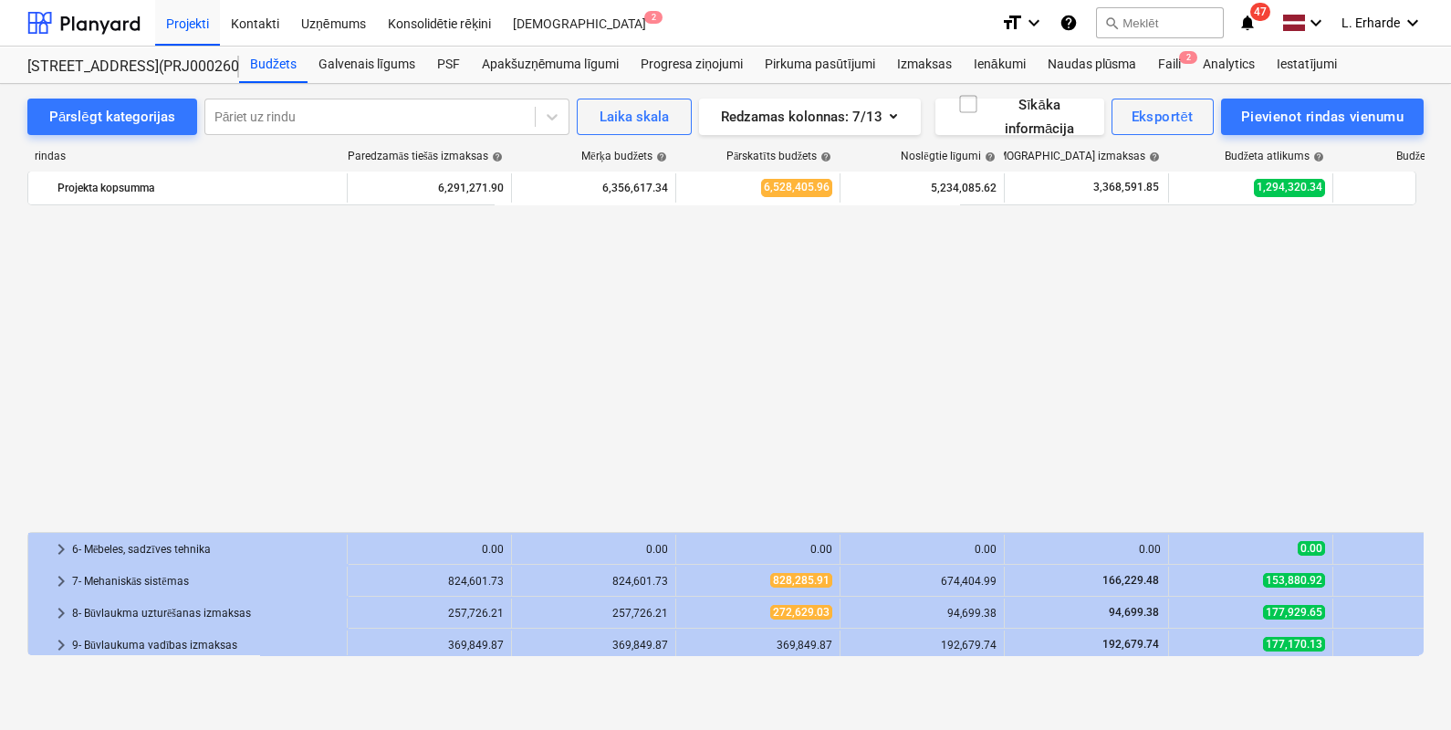
scroll to position [355, 0]
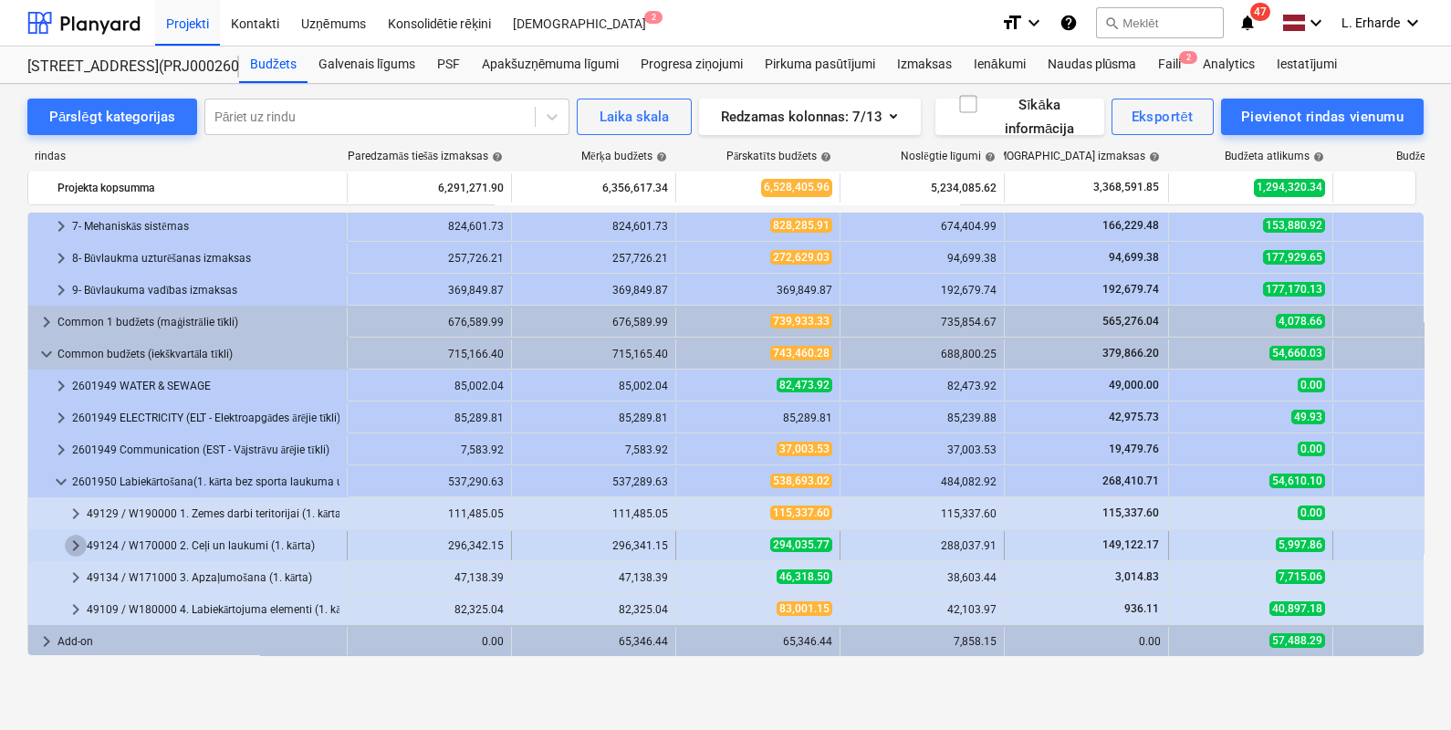
click at [80, 539] on span "keyboard_arrow_right" at bounding box center [76, 546] width 22 height 22
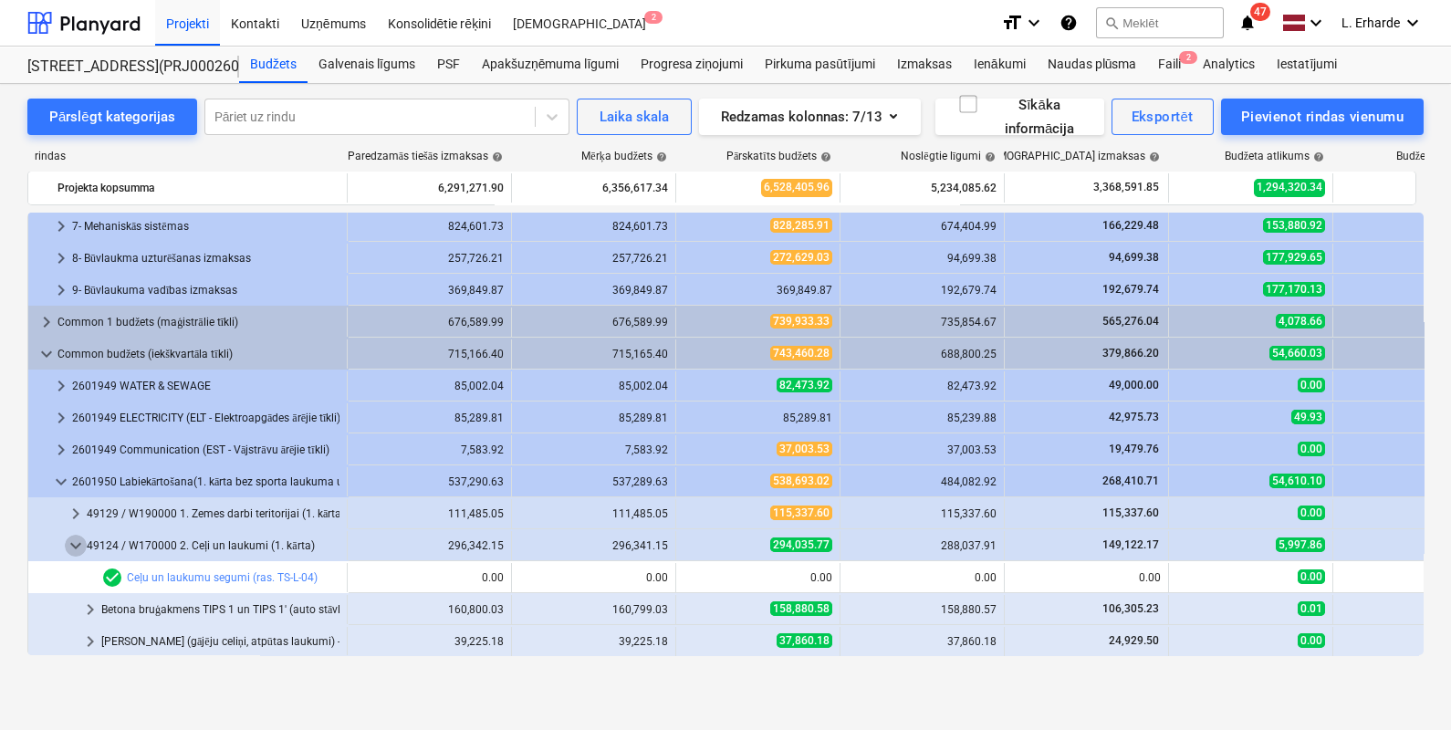
click at [80, 539] on span "keyboard_arrow_down" at bounding box center [76, 546] width 22 height 22
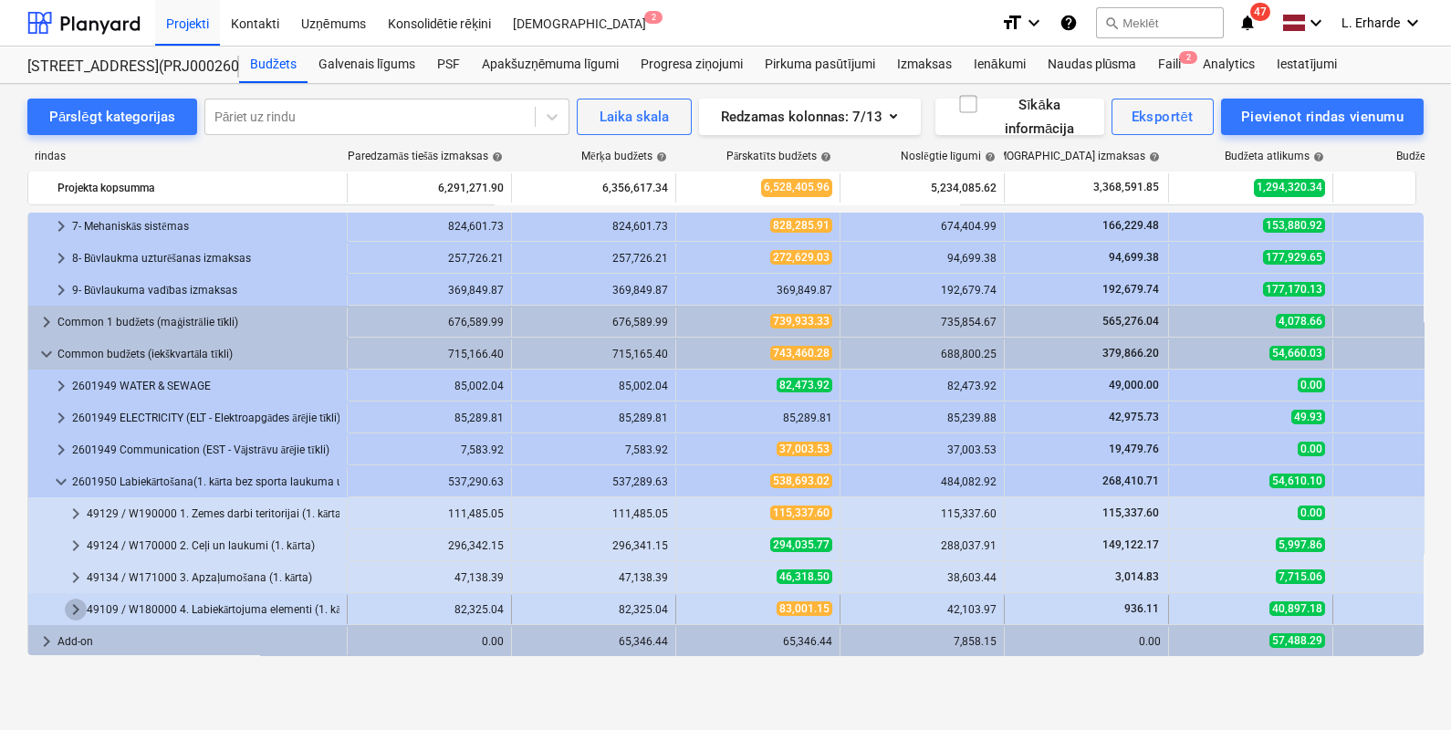
click at [84, 607] on span "keyboard_arrow_right" at bounding box center [76, 609] width 22 height 22
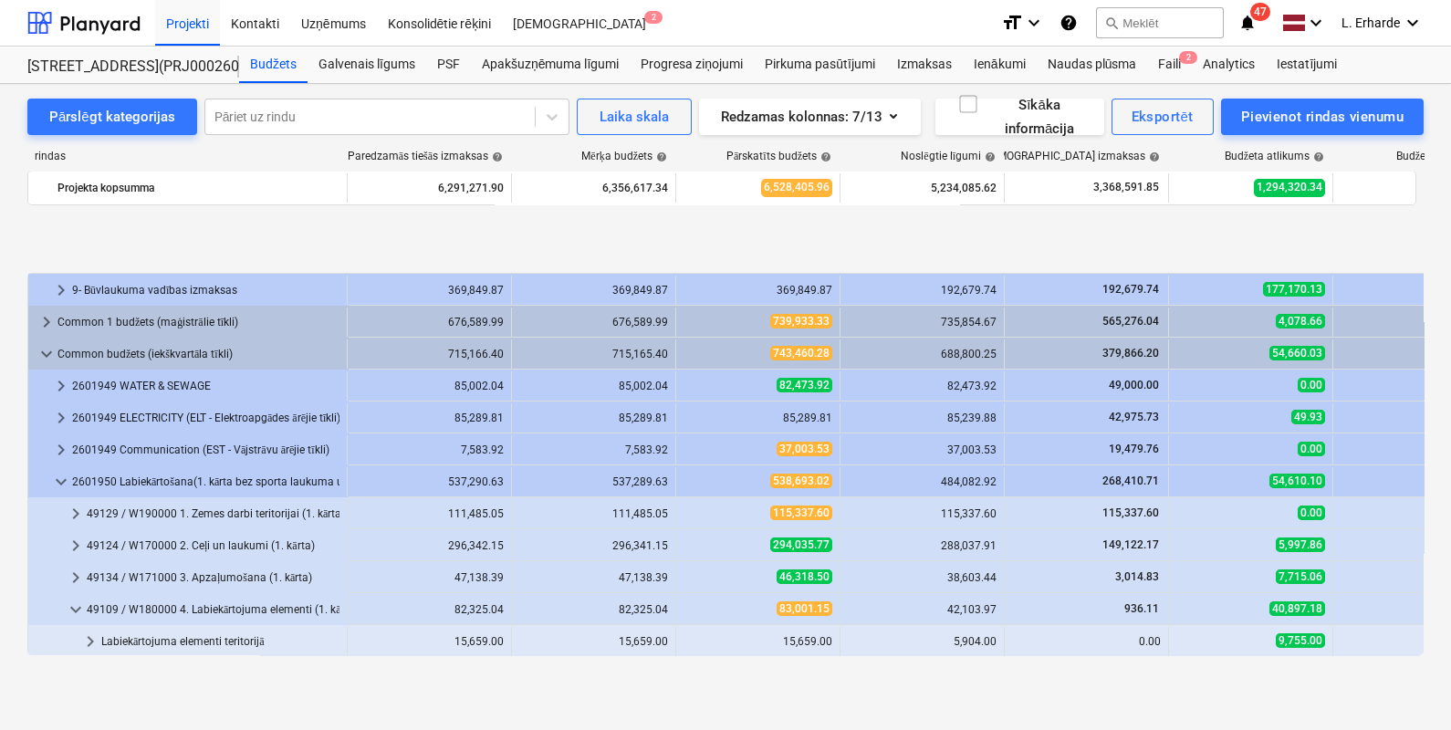
scroll to position [451, 0]
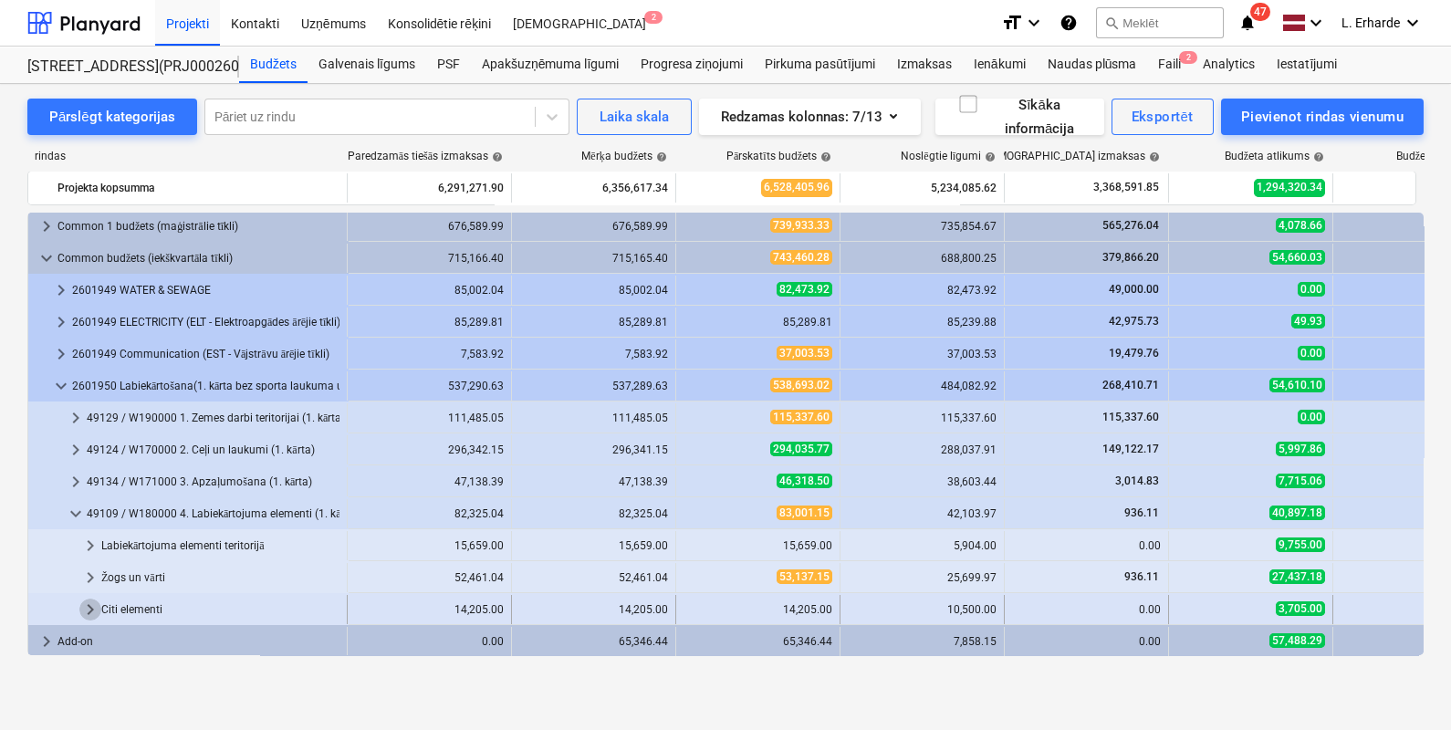
click at [95, 609] on span "keyboard_arrow_right" at bounding box center [90, 609] width 22 height 22
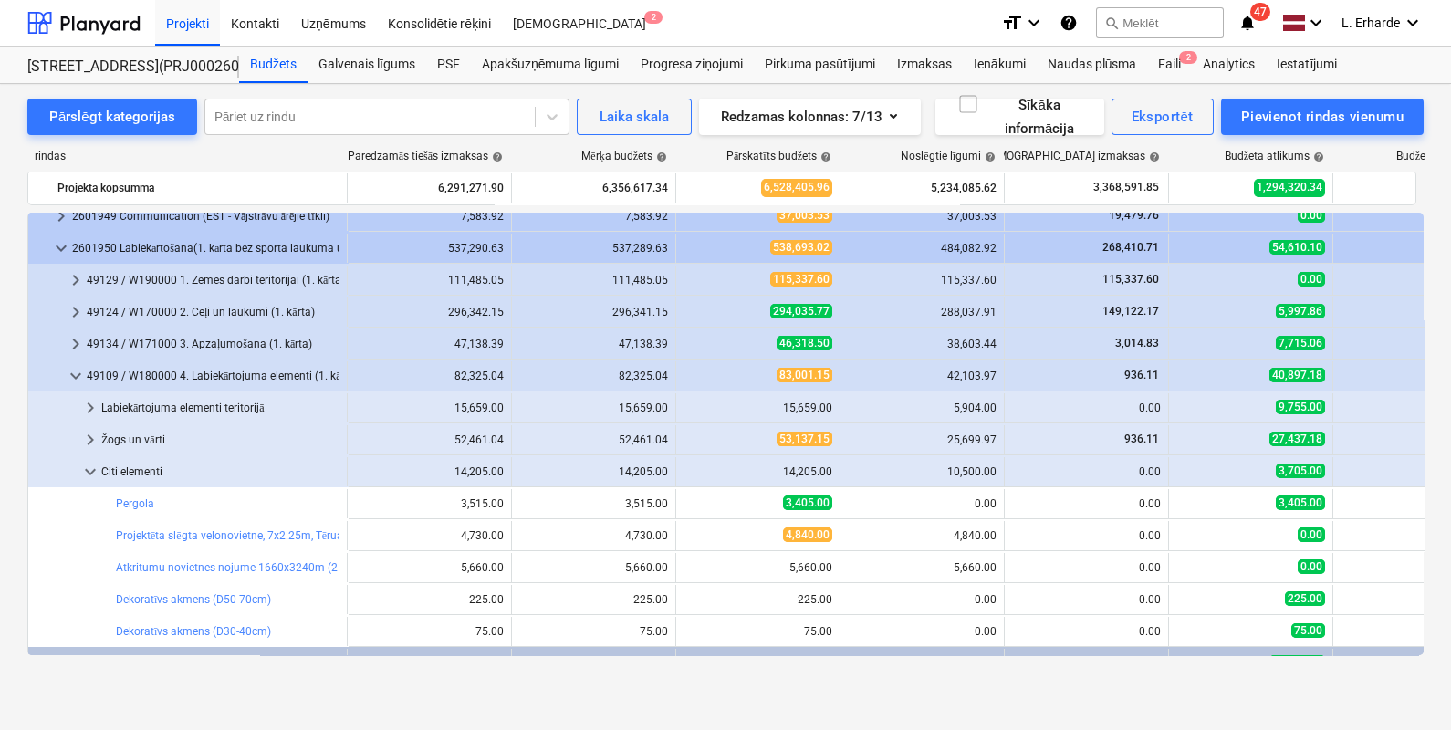
scroll to position [611, 0]
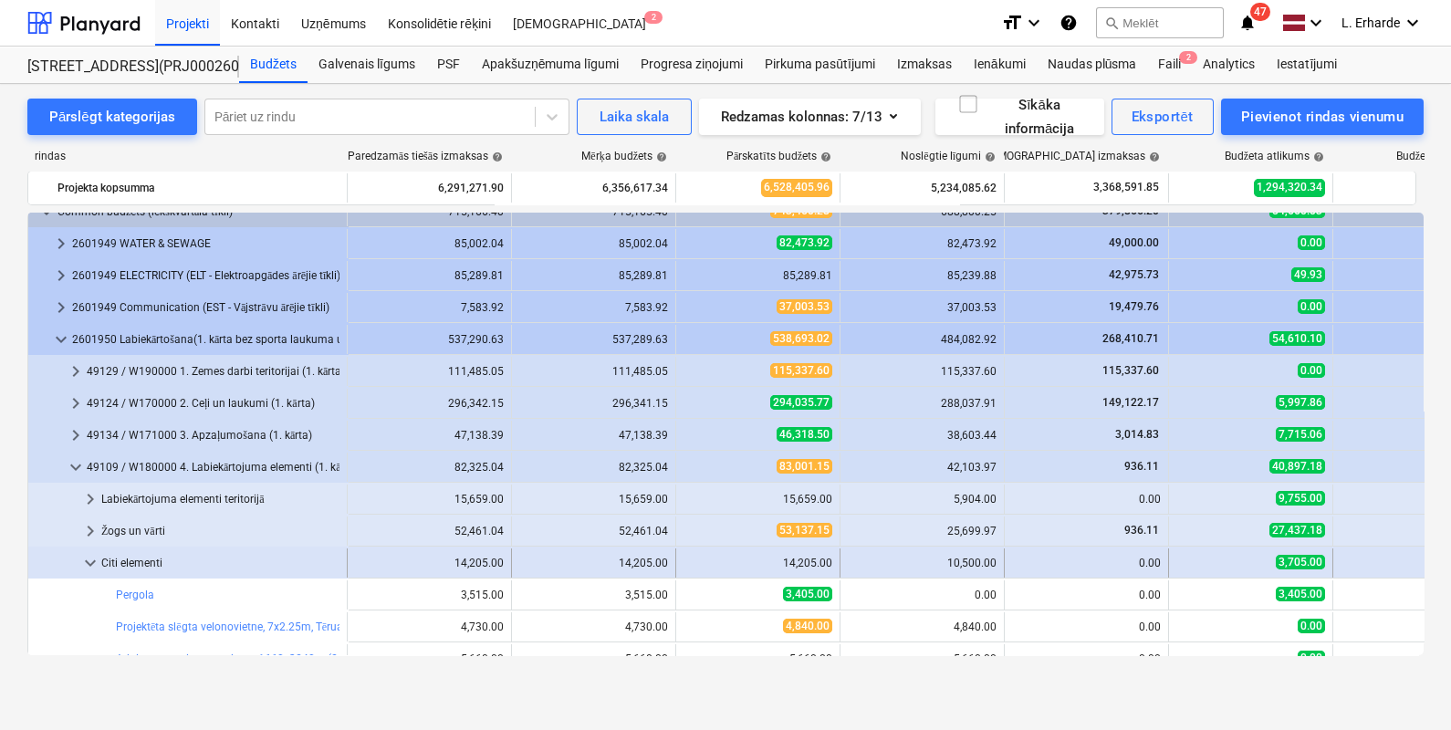
click at [83, 556] on span "keyboard_arrow_down" at bounding box center [90, 563] width 22 height 22
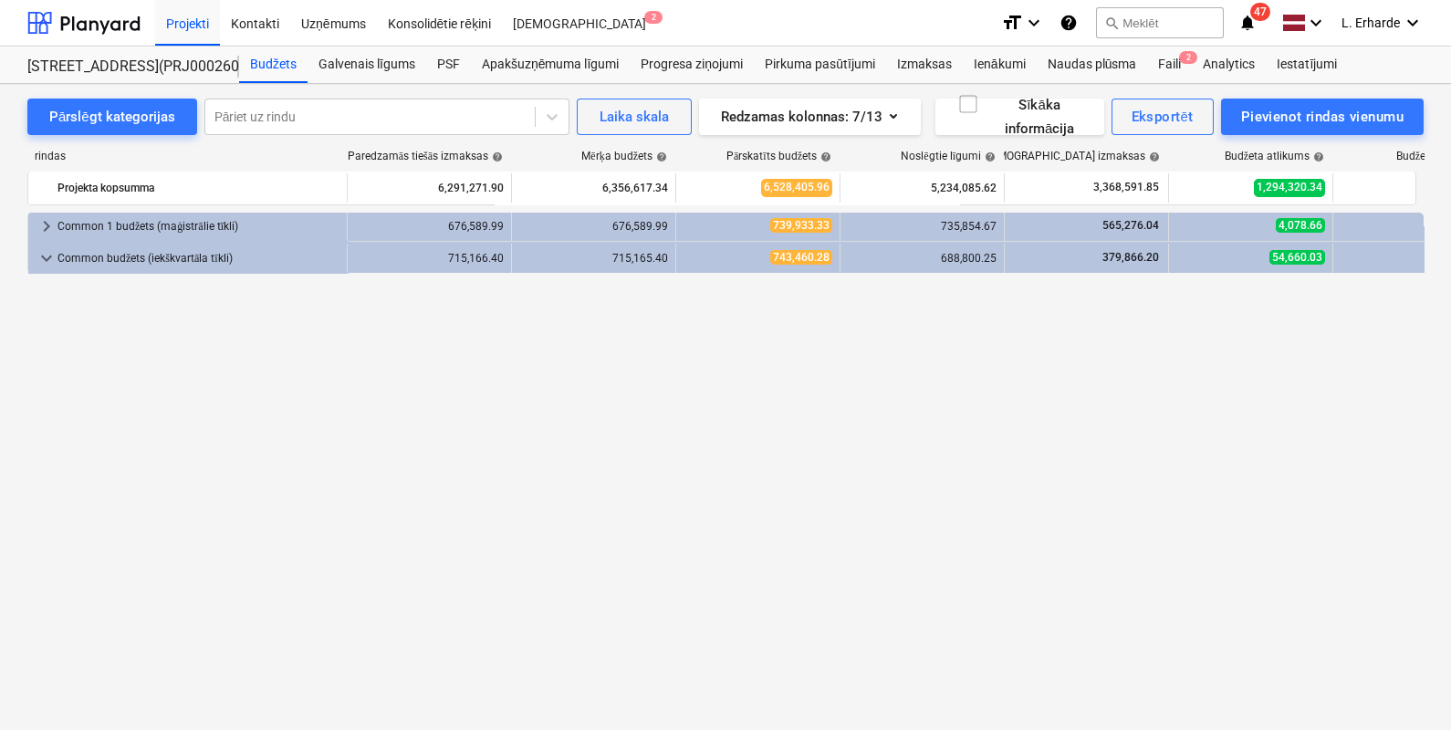
scroll to position [0, 0]
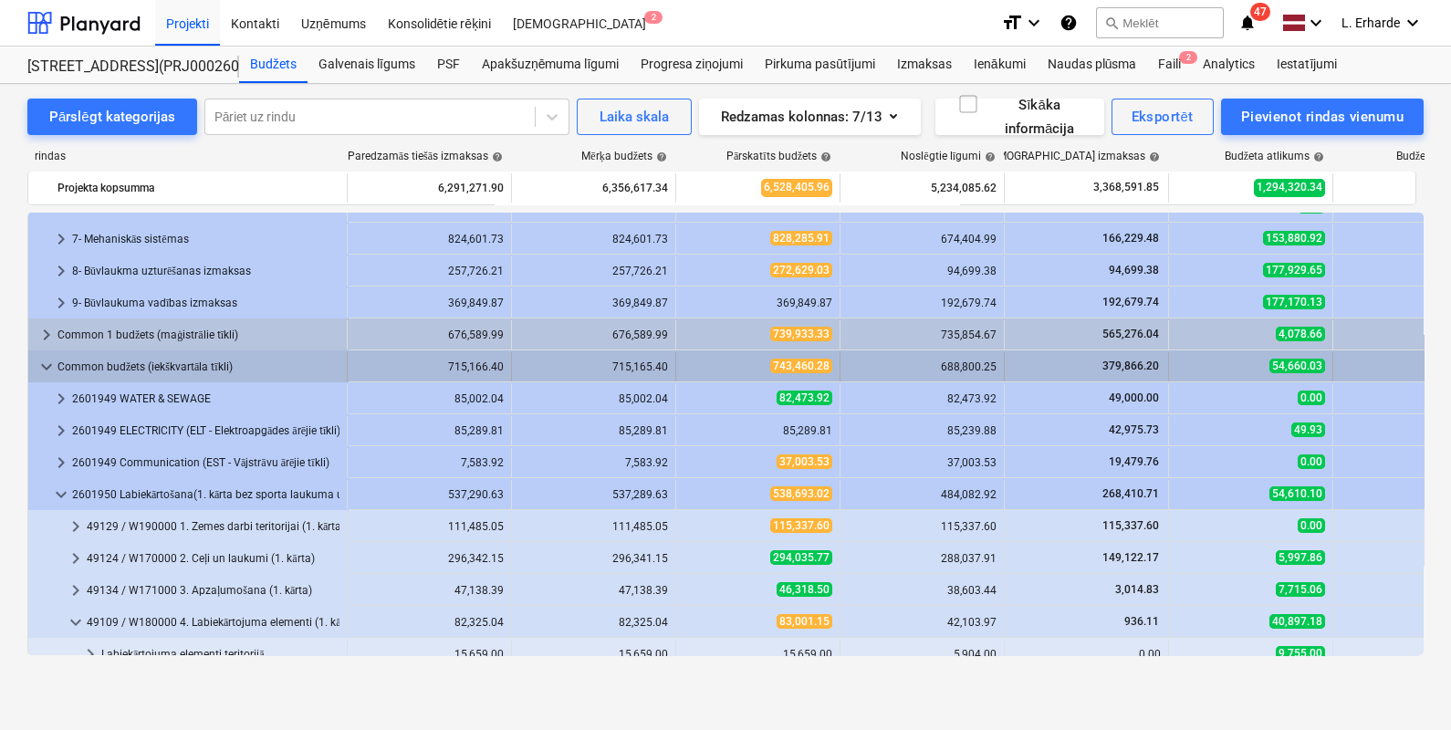
click at [51, 365] on span "keyboard_arrow_down" at bounding box center [47, 367] width 22 height 22
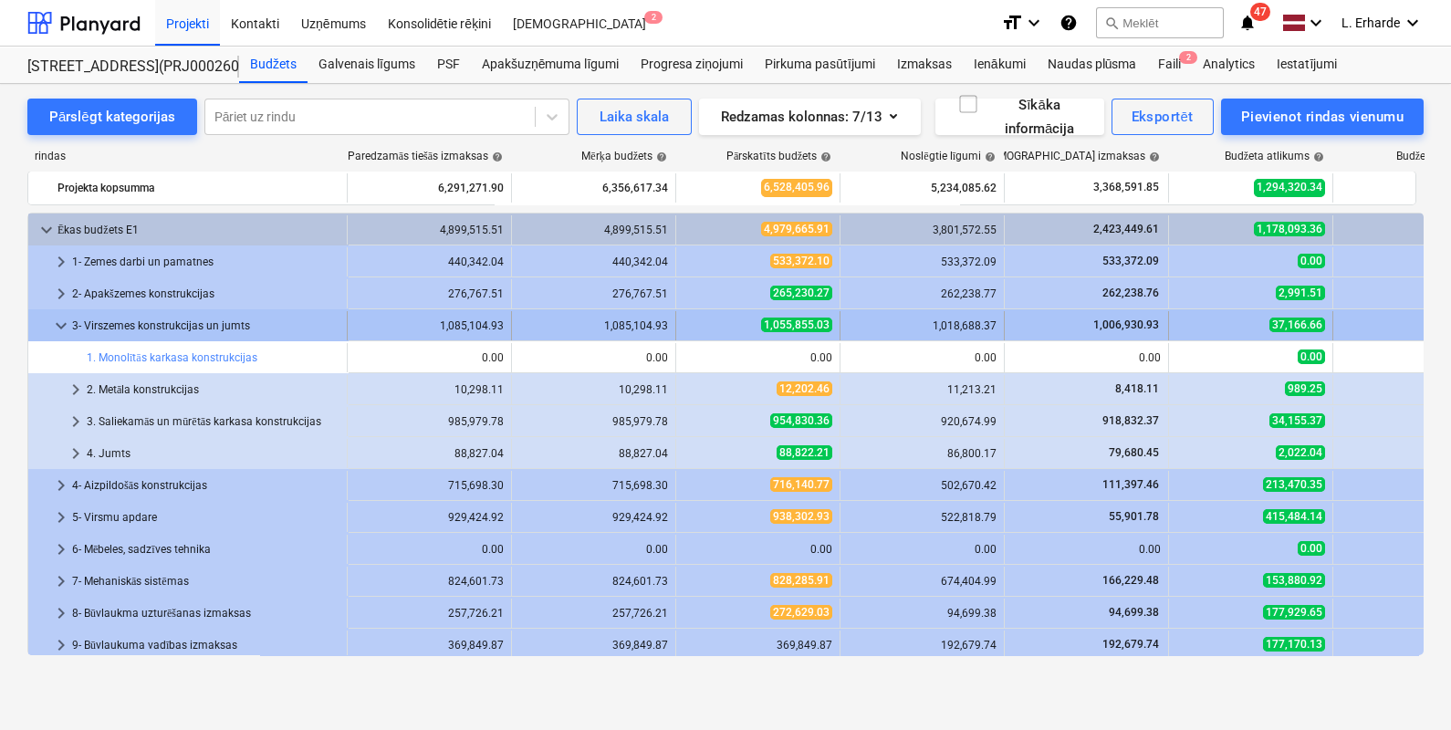
click at [68, 323] on span "keyboard_arrow_down" at bounding box center [61, 326] width 22 height 22
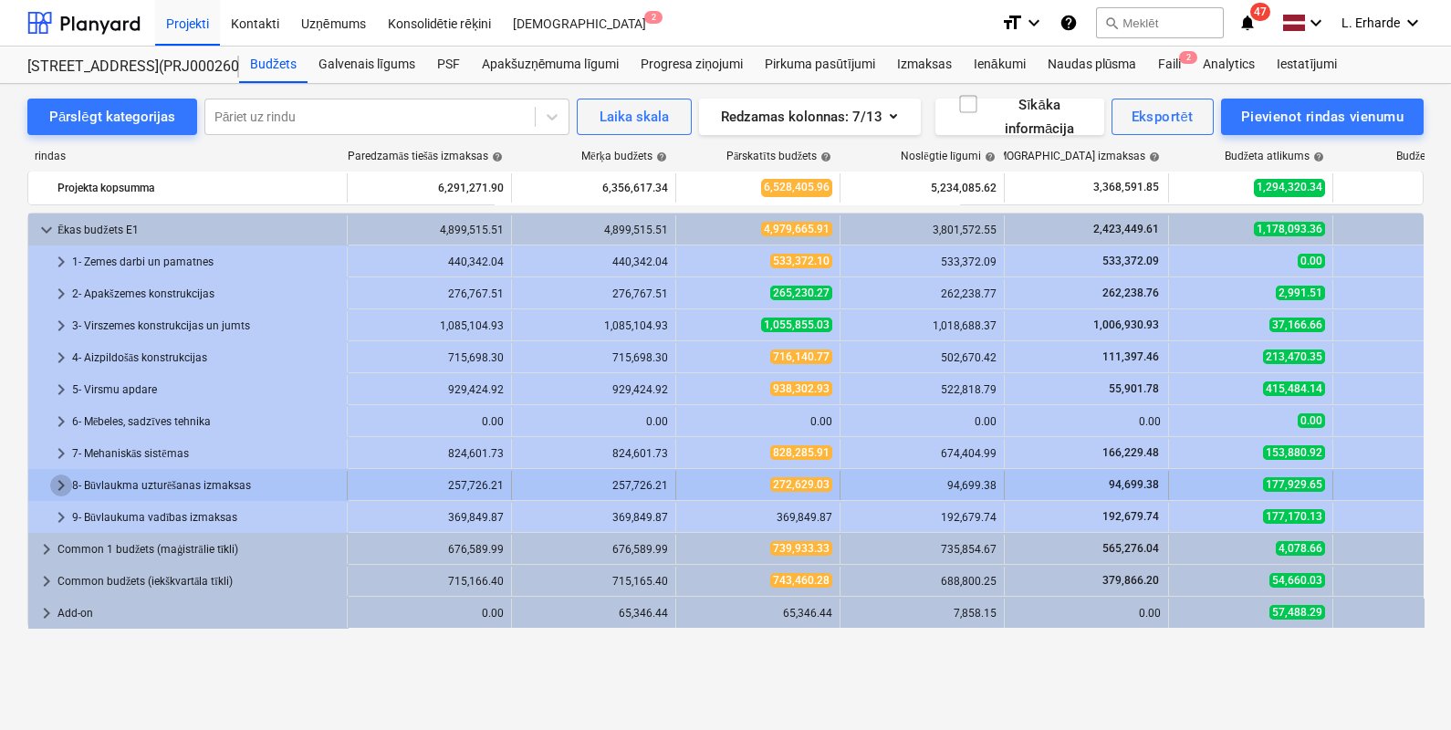
click at [55, 486] on span "keyboard_arrow_right" at bounding box center [61, 485] width 22 height 22
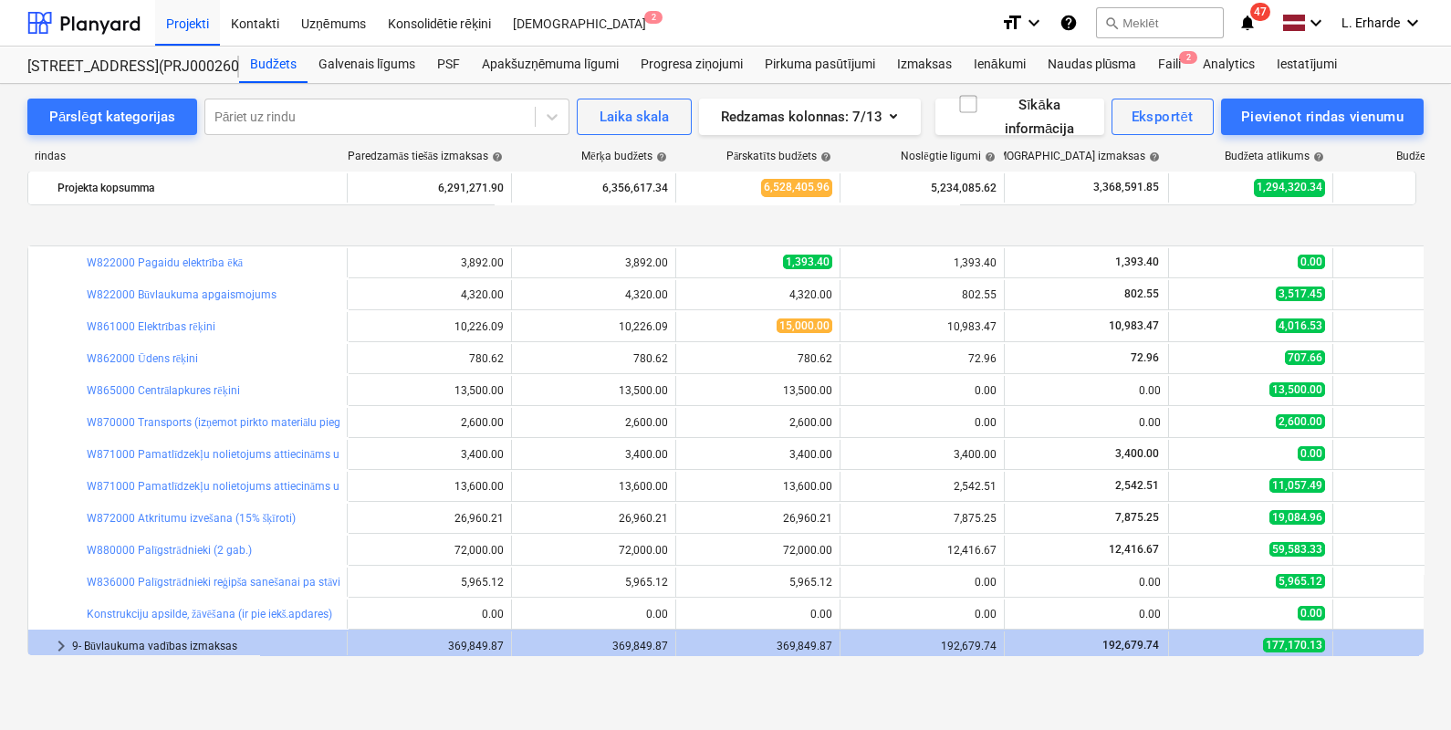
scroll to position [898, 0]
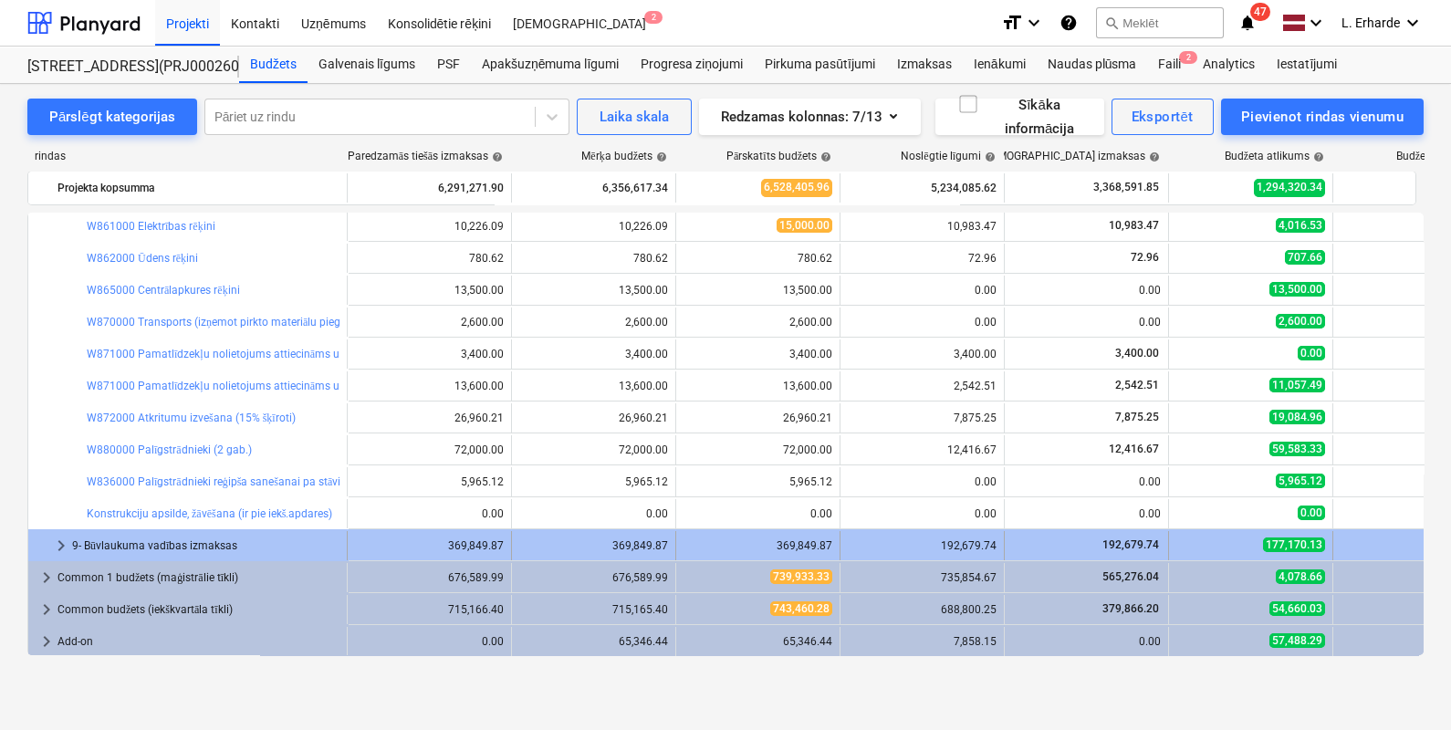
click at [229, 547] on div "9- Būvlaukuma vadības izmaksas" at bounding box center [205, 545] width 267 height 29
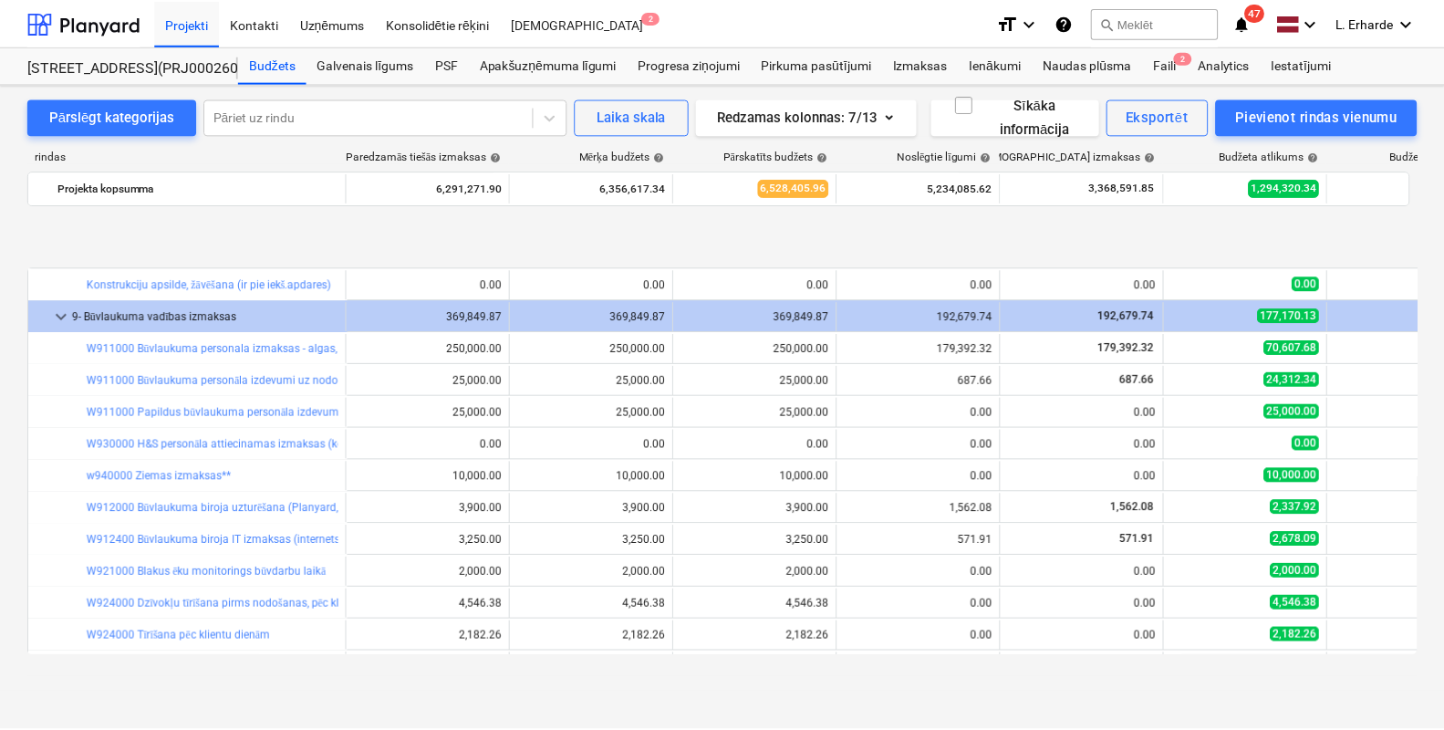
scroll to position [1241, 0]
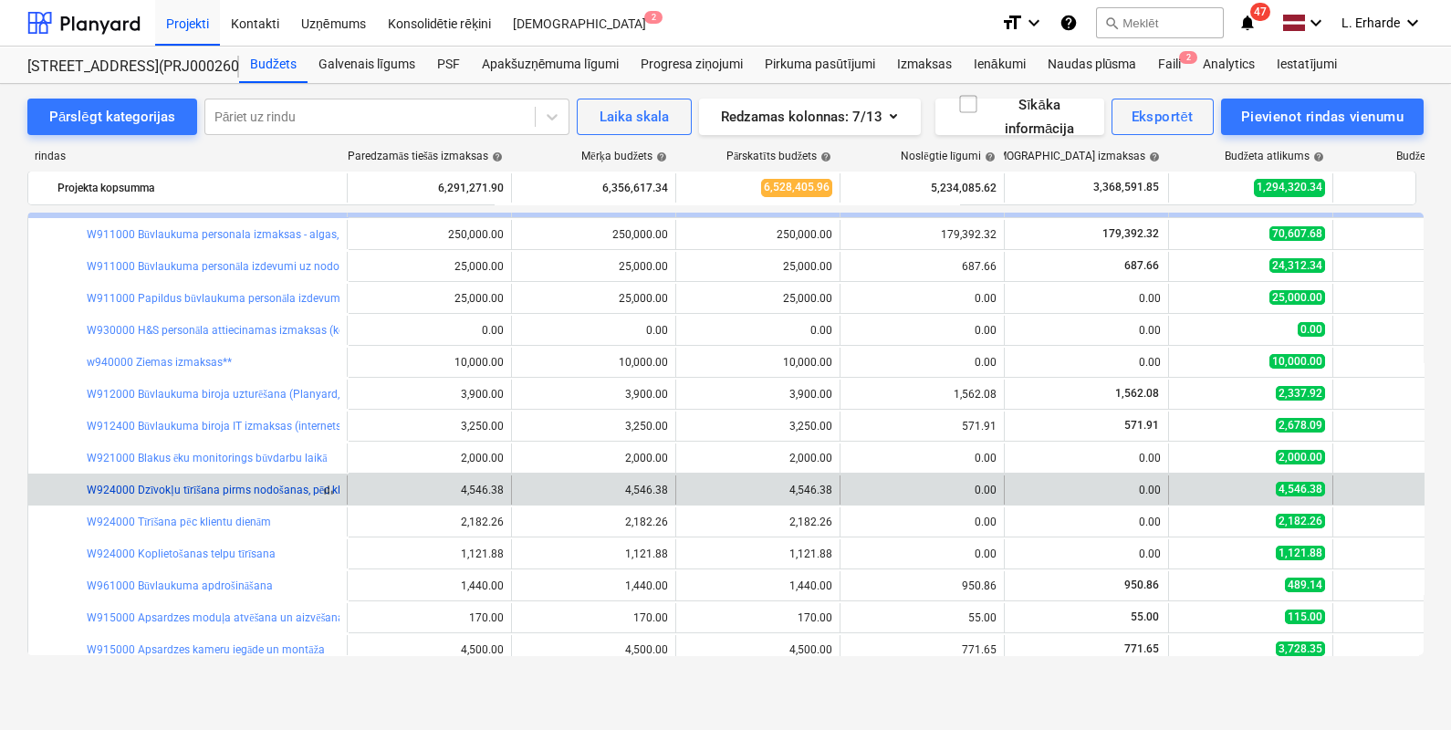
click at [227, 490] on link "W924000 Dzīvokļu tīrīšana pirms nodošanas, pēc klientu dienām, logu mazgāšana(p…" at bounding box center [331, 490] width 488 height 13
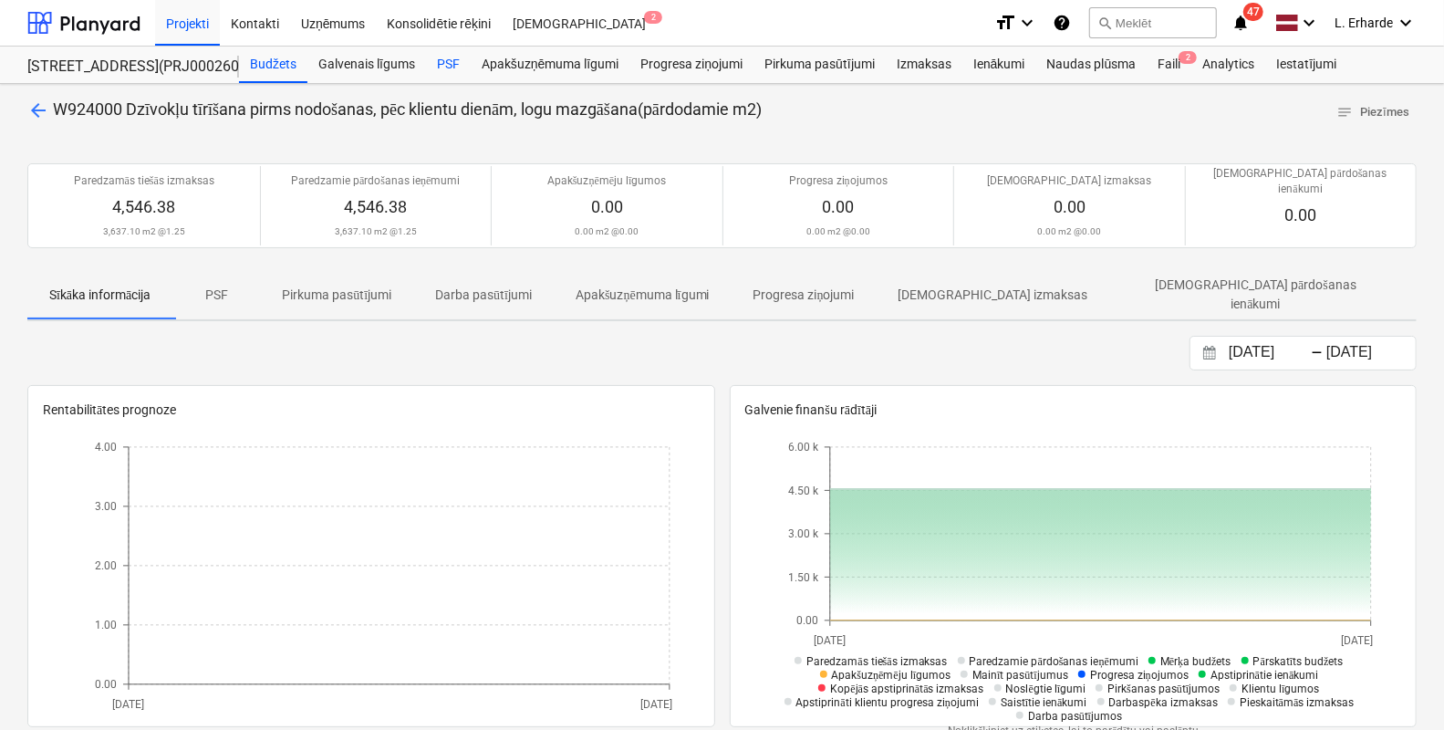
click at [442, 62] on div "PSF" at bounding box center [448, 65] width 45 height 36
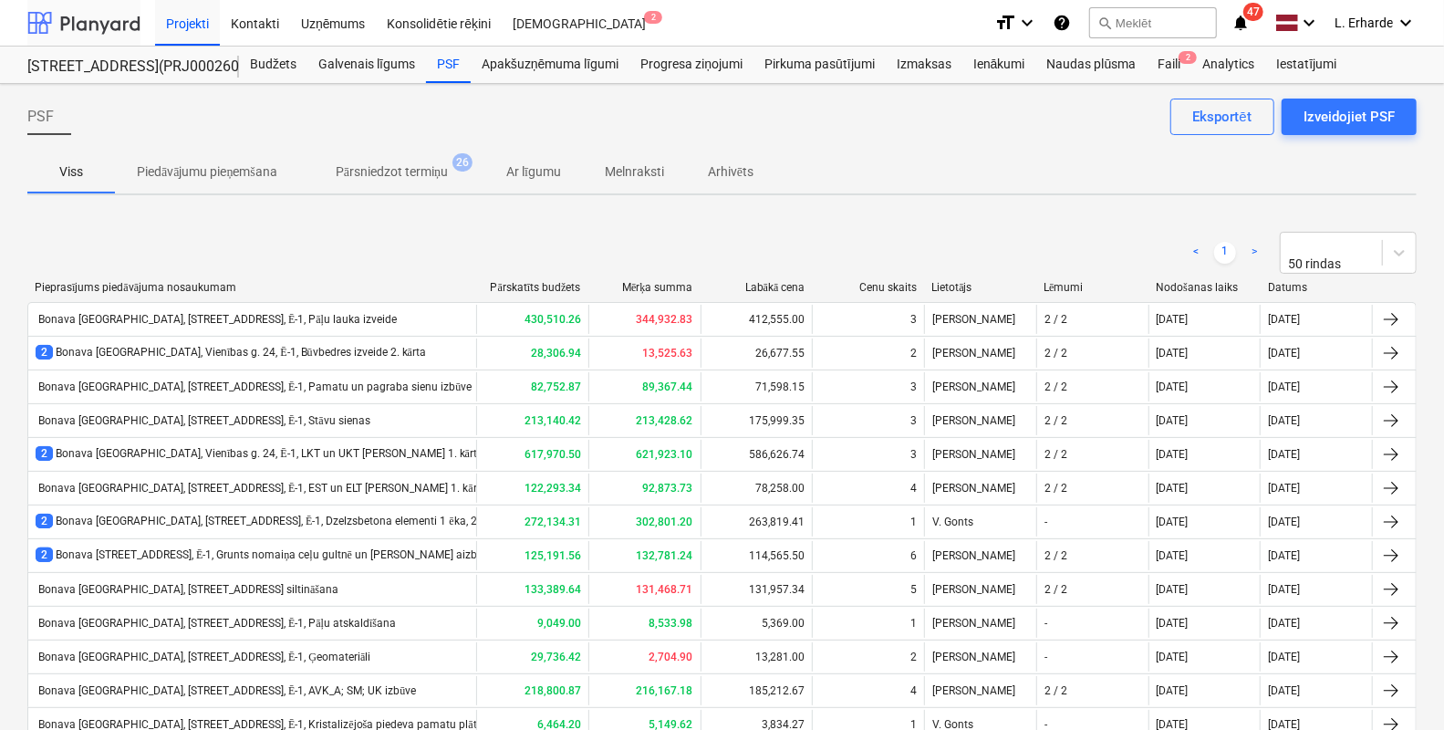
click at [116, 21] on div at bounding box center [83, 23] width 113 height 46
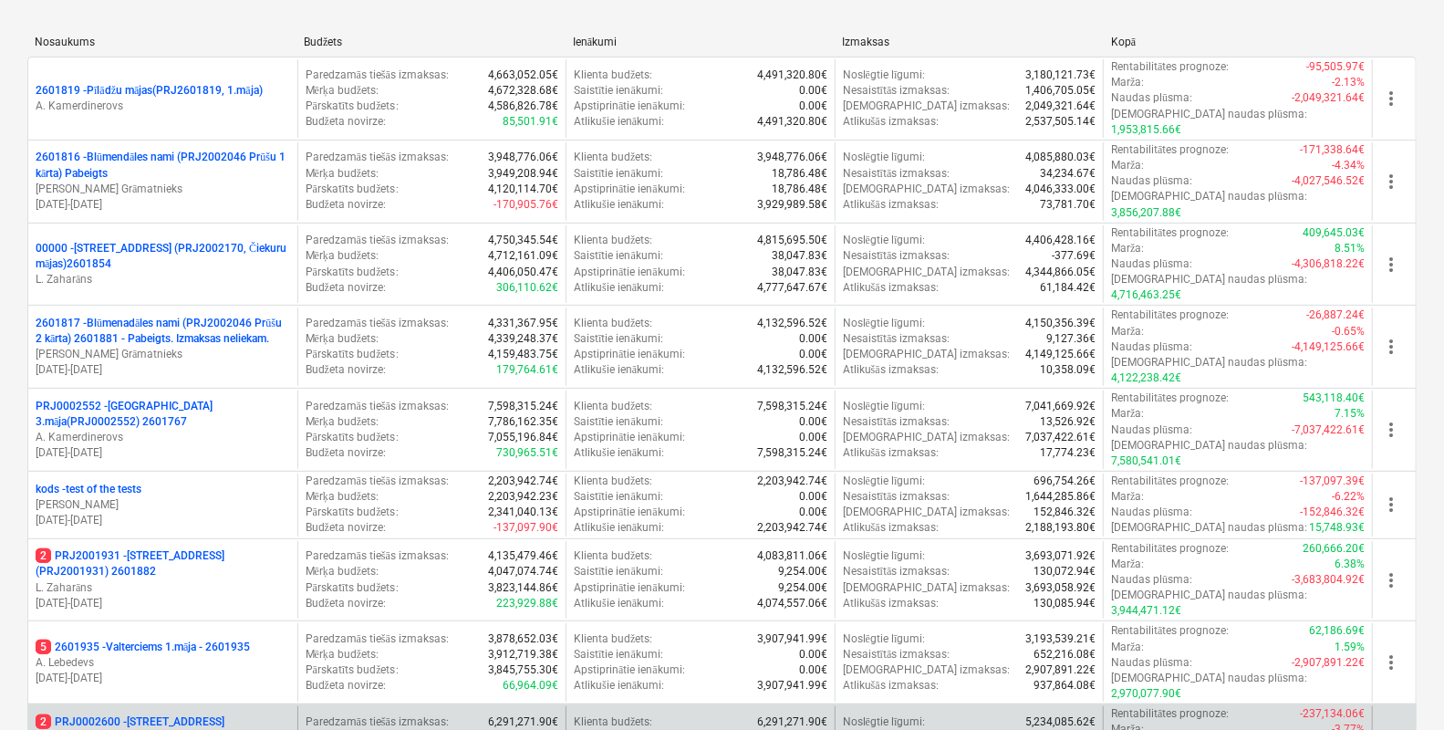
scroll to position [342, 0]
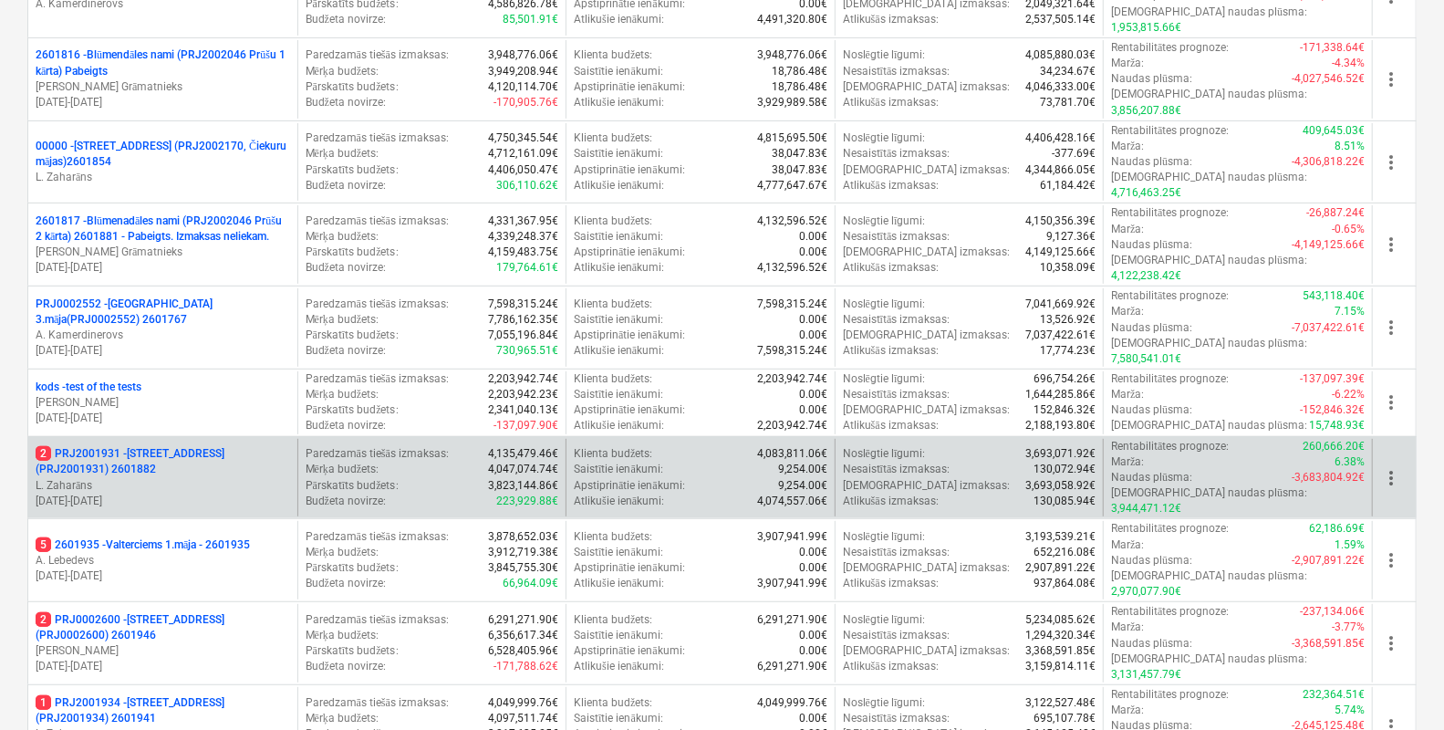
click at [174, 446] on p "2 PRJ2001931 - [STREET_ADDRESS] (PRJ2001931) 2601882" at bounding box center [163, 461] width 255 height 31
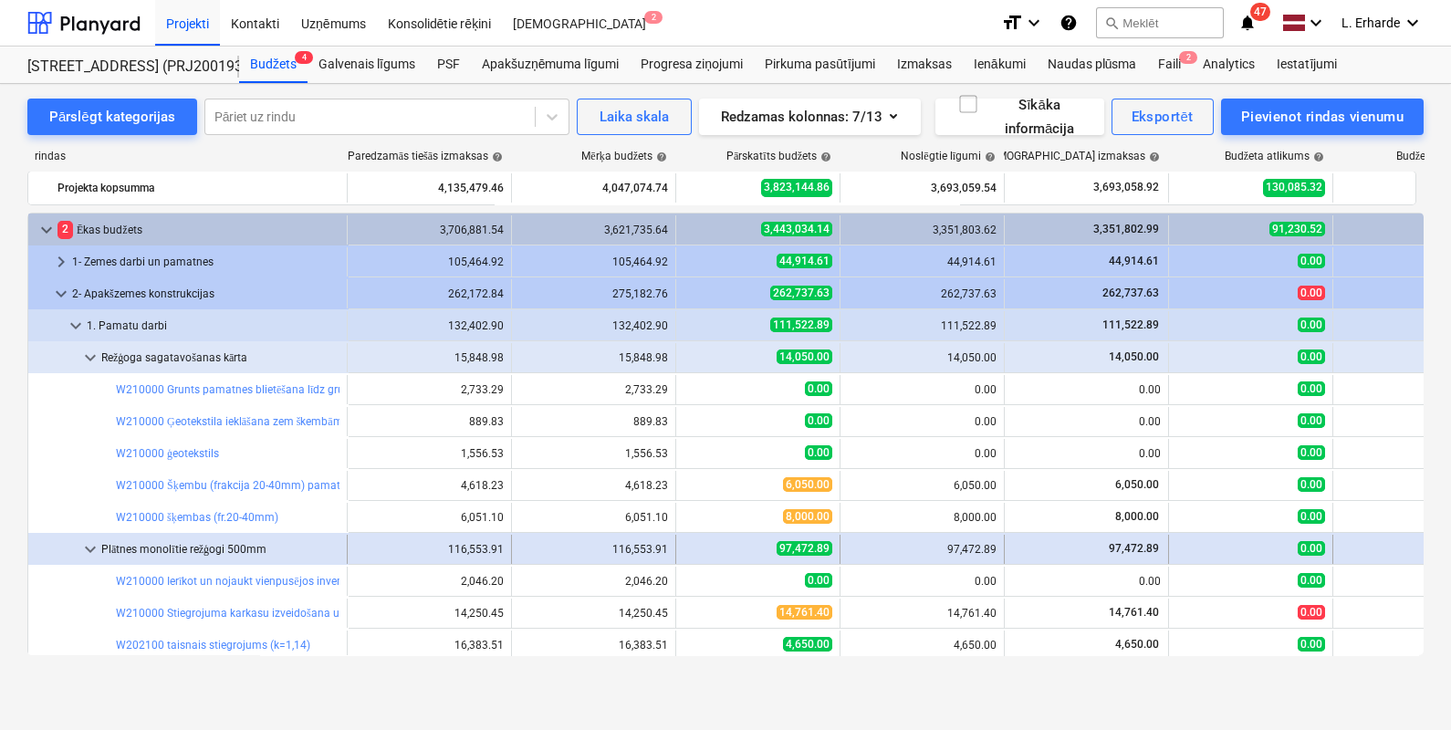
click at [87, 547] on span "keyboard_arrow_down" at bounding box center [90, 549] width 22 height 22
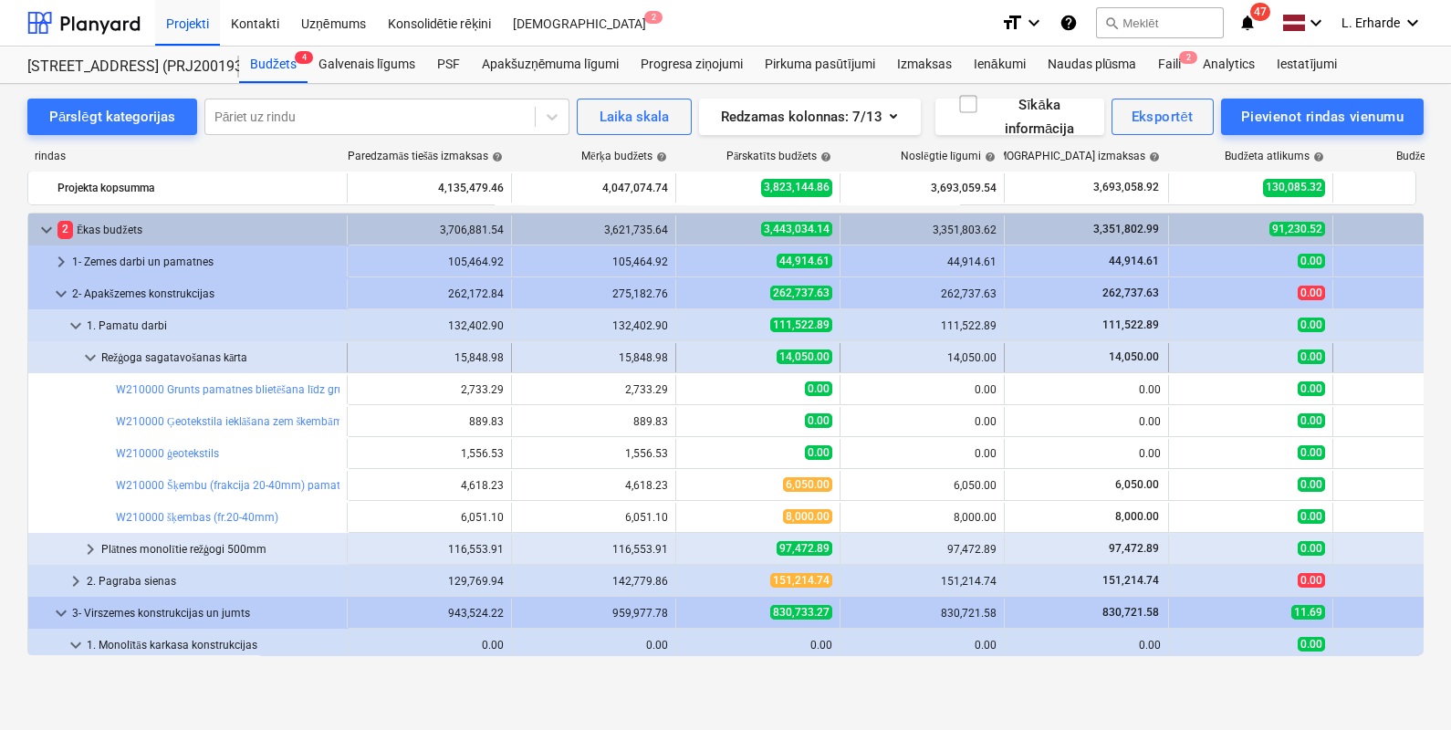
click at [92, 358] on span "keyboard_arrow_down" at bounding box center [90, 358] width 22 height 22
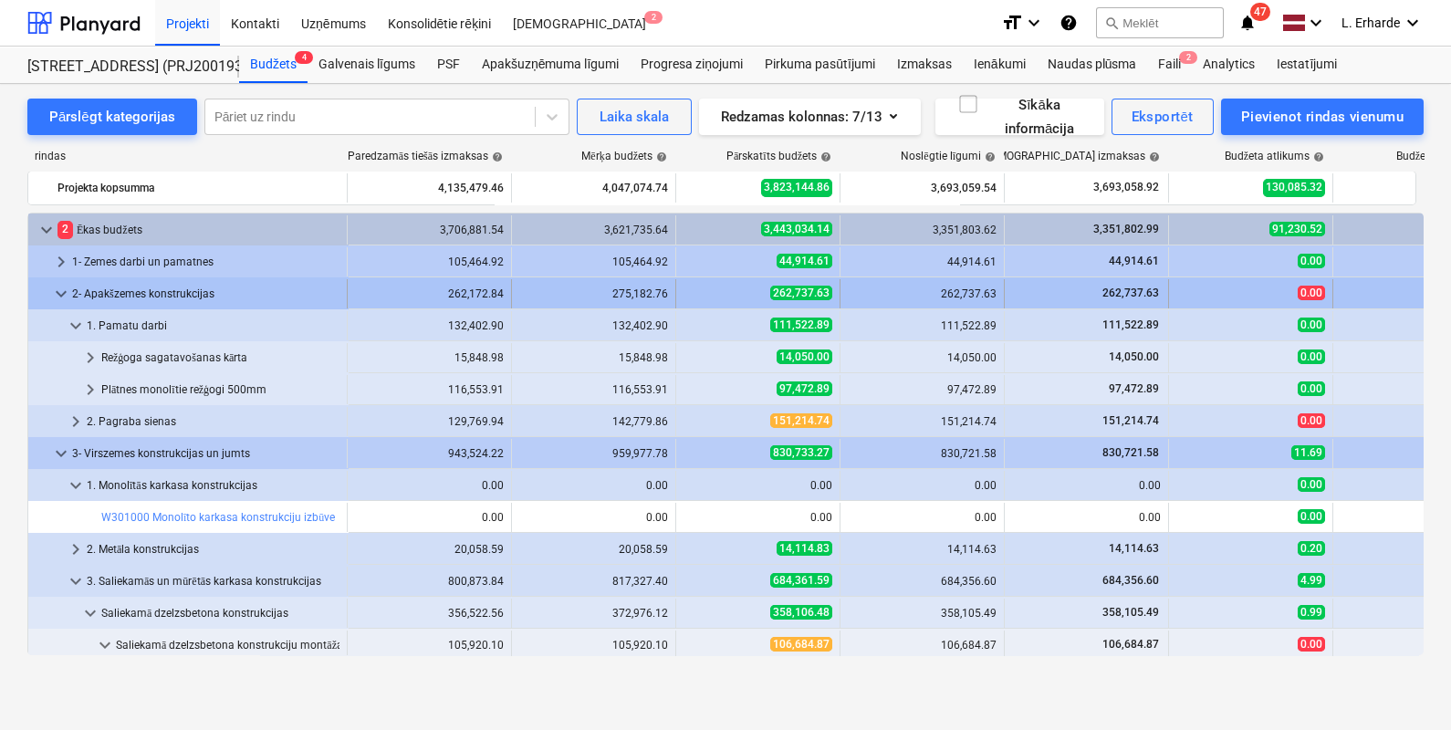
click at [63, 290] on span "keyboard_arrow_down" at bounding box center [61, 294] width 22 height 22
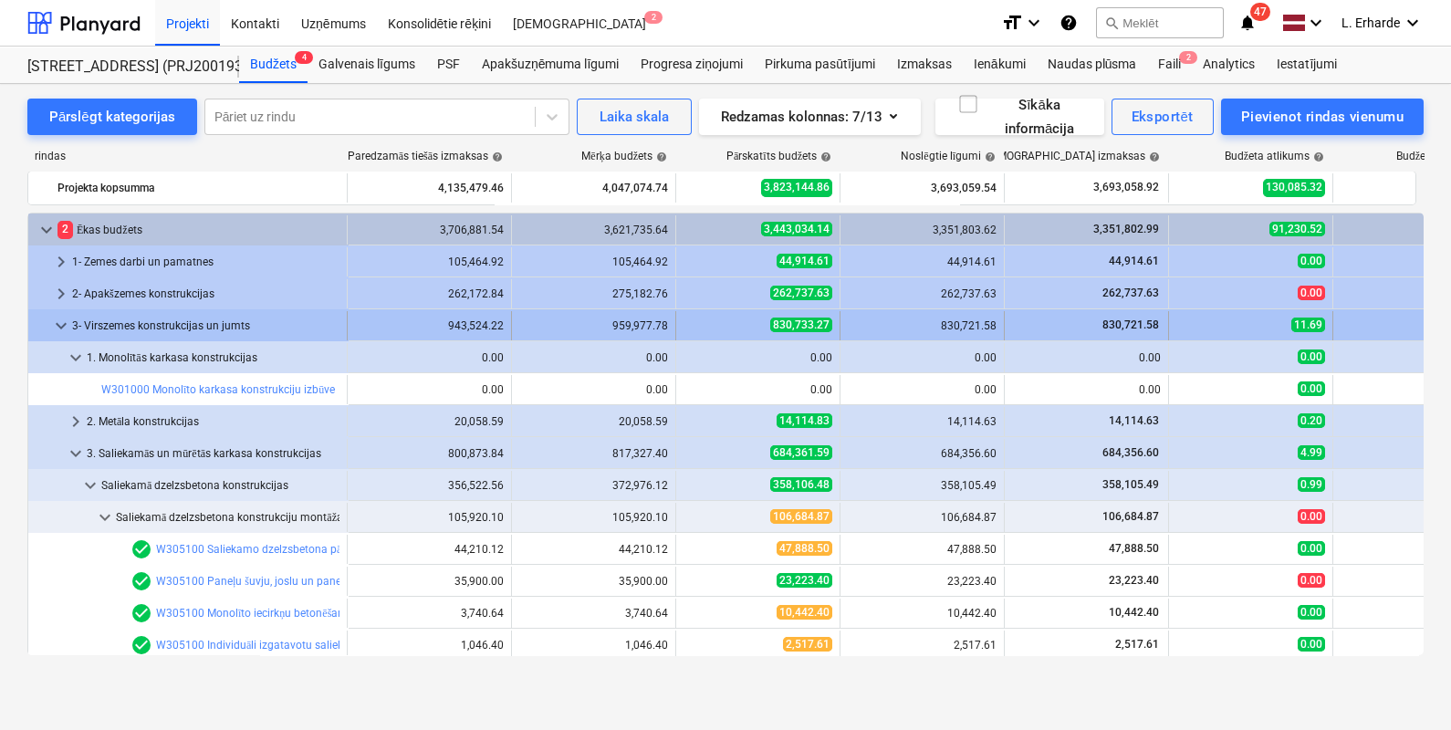
click at [62, 324] on span "keyboard_arrow_down" at bounding box center [61, 326] width 22 height 22
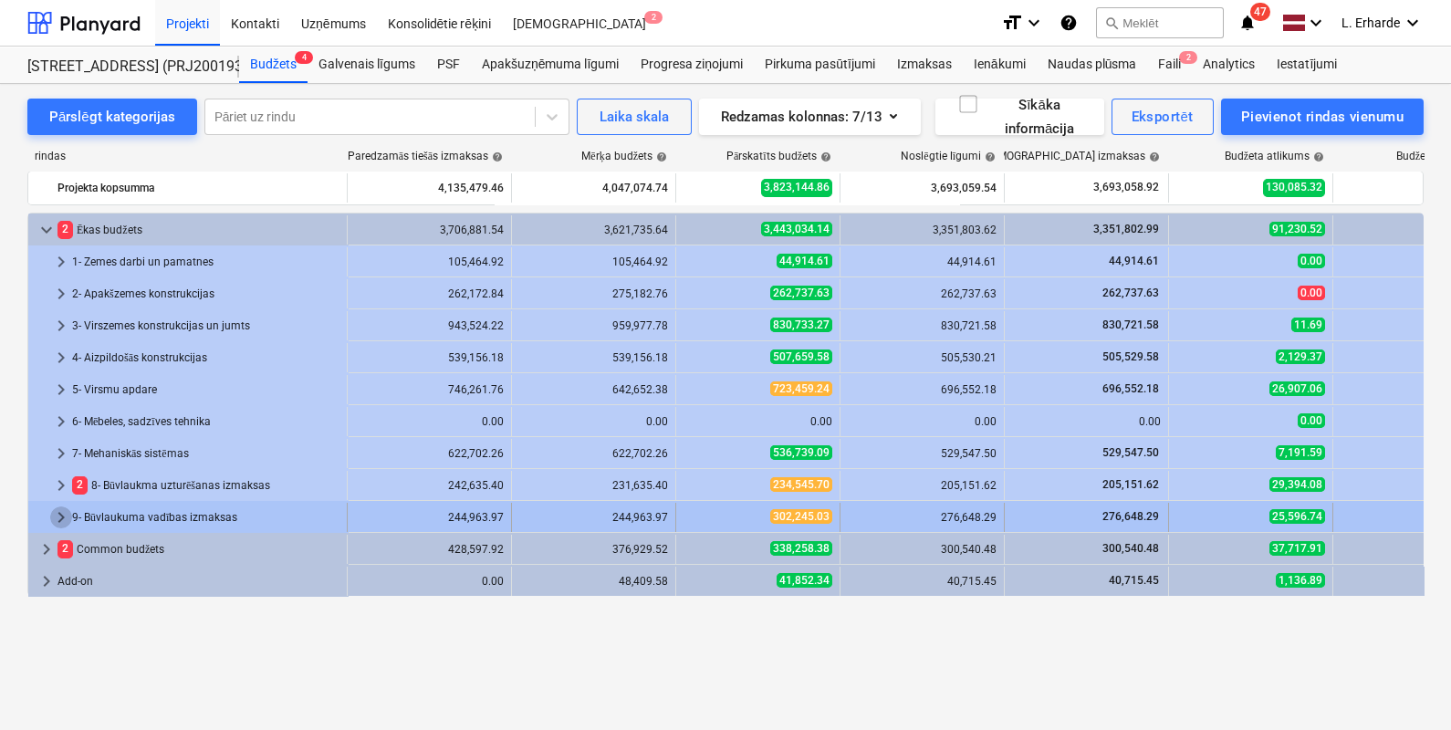
click at [55, 515] on span "keyboard_arrow_right" at bounding box center [61, 517] width 22 height 22
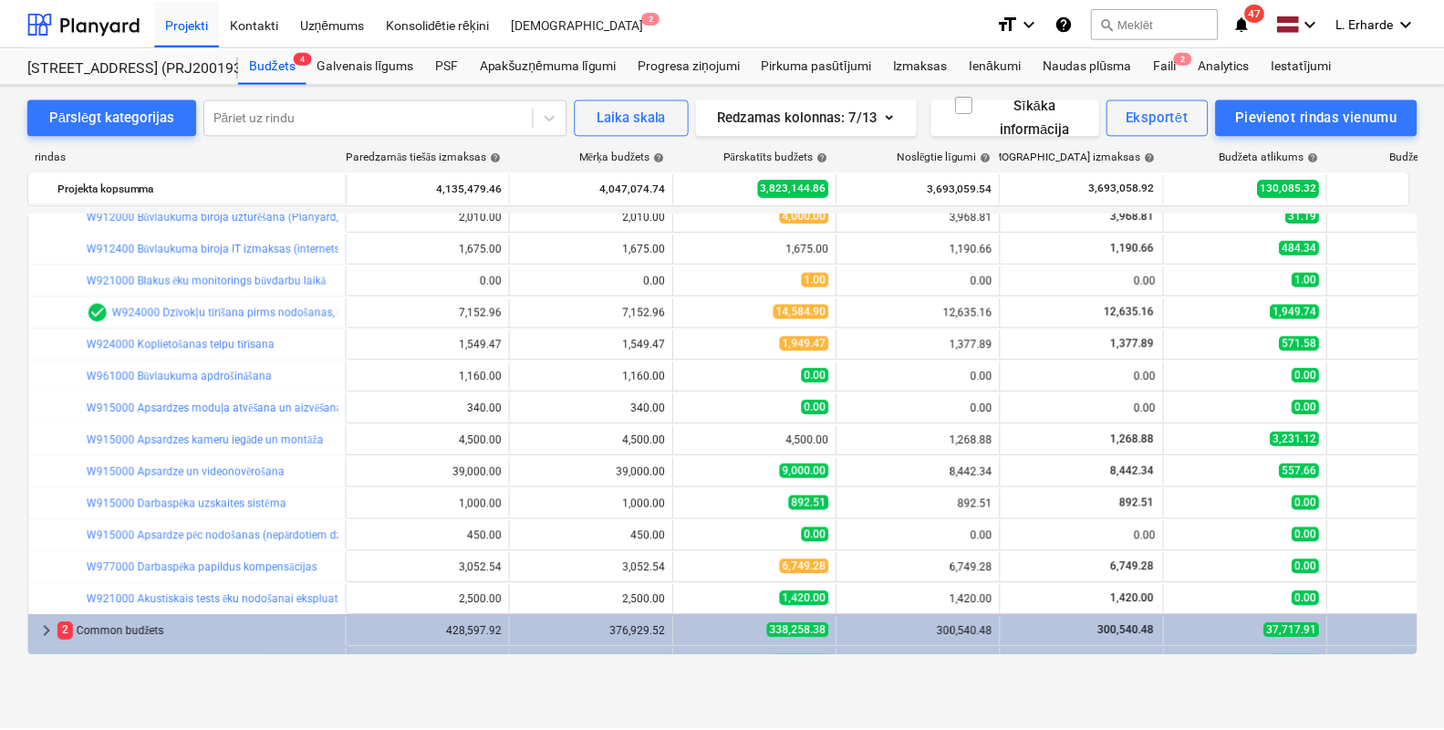
scroll to position [451, 0]
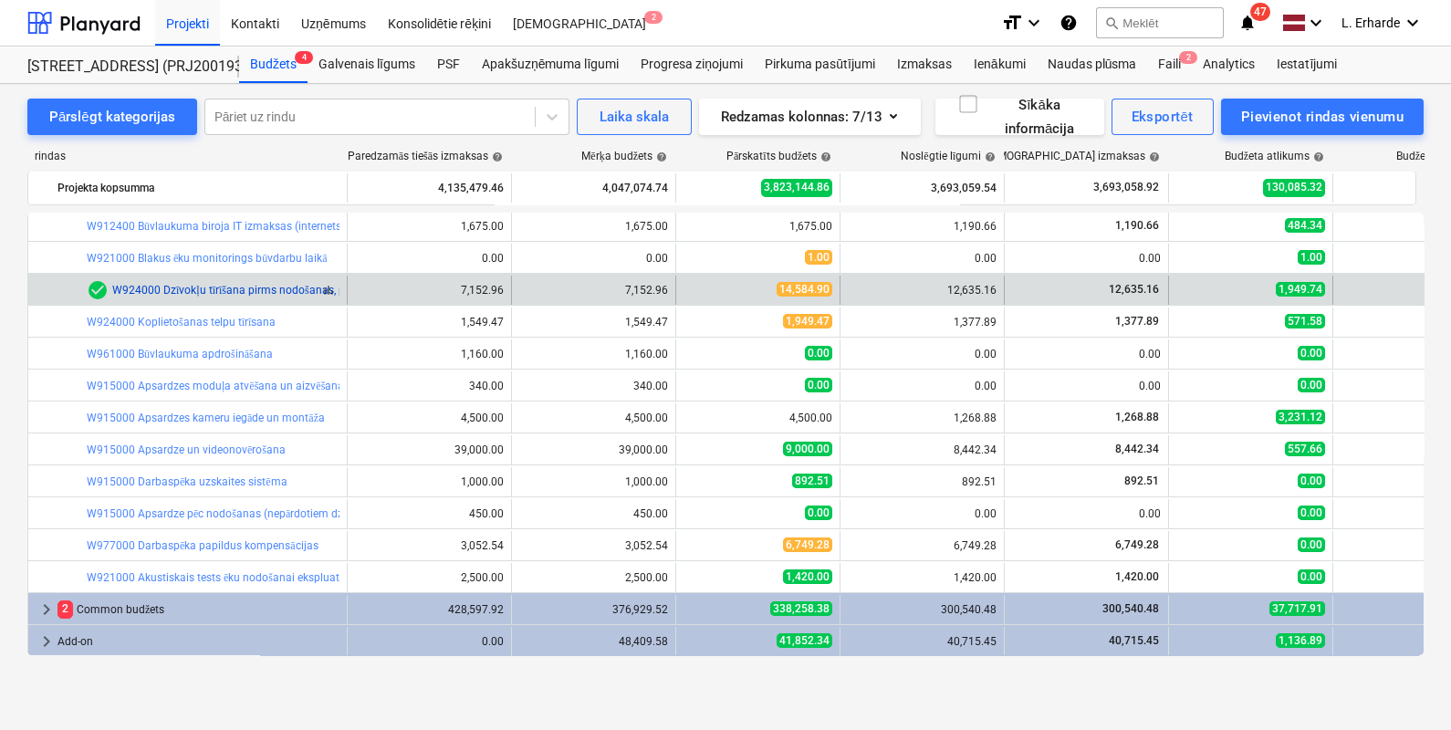
click at [278, 286] on link "W924000 Dzīvokļu tīrīšana pirms nodošanas, pēc klientu dienām, logu mazgāšana(p…" at bounding box center [356, 290] width 488 height 13
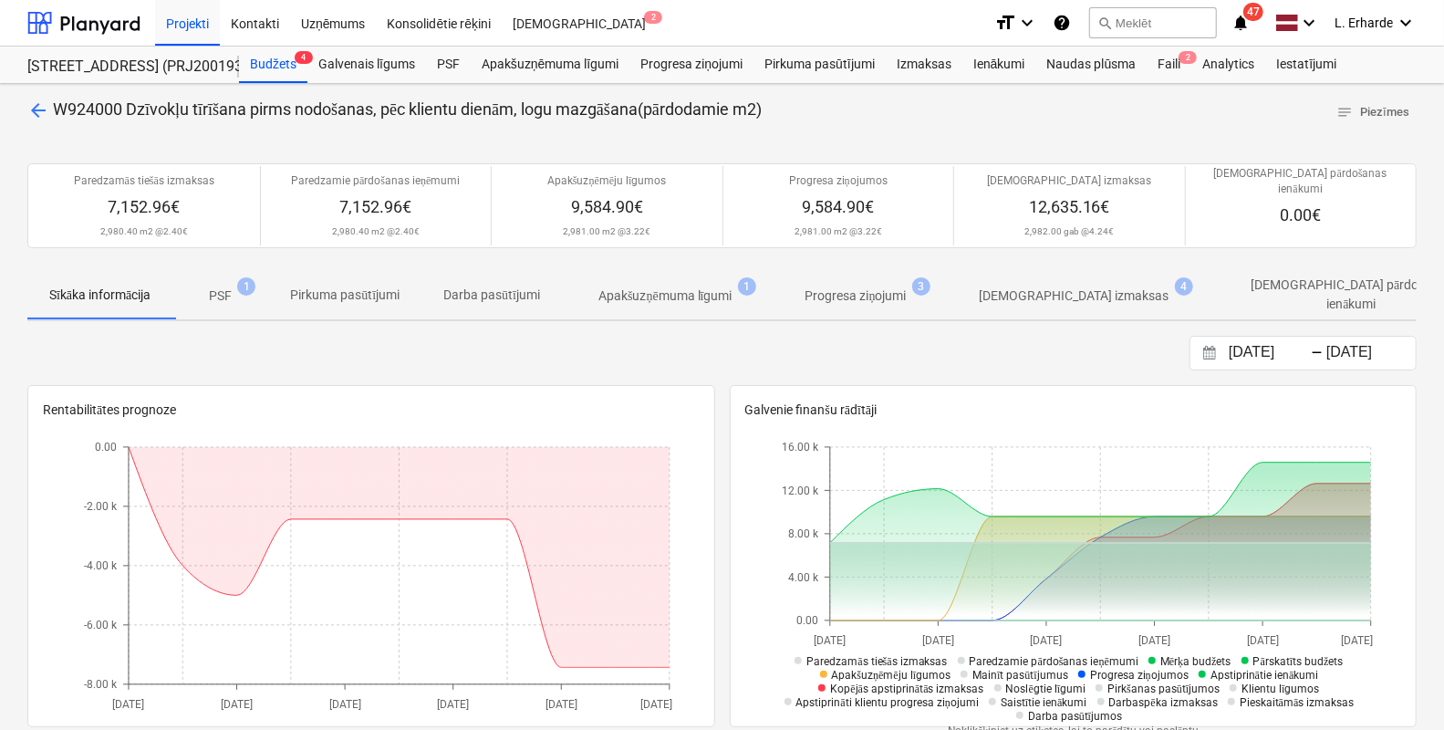
click at [224, 286] on p "PSF" at bounding box center [220, 295] width 23 height 19
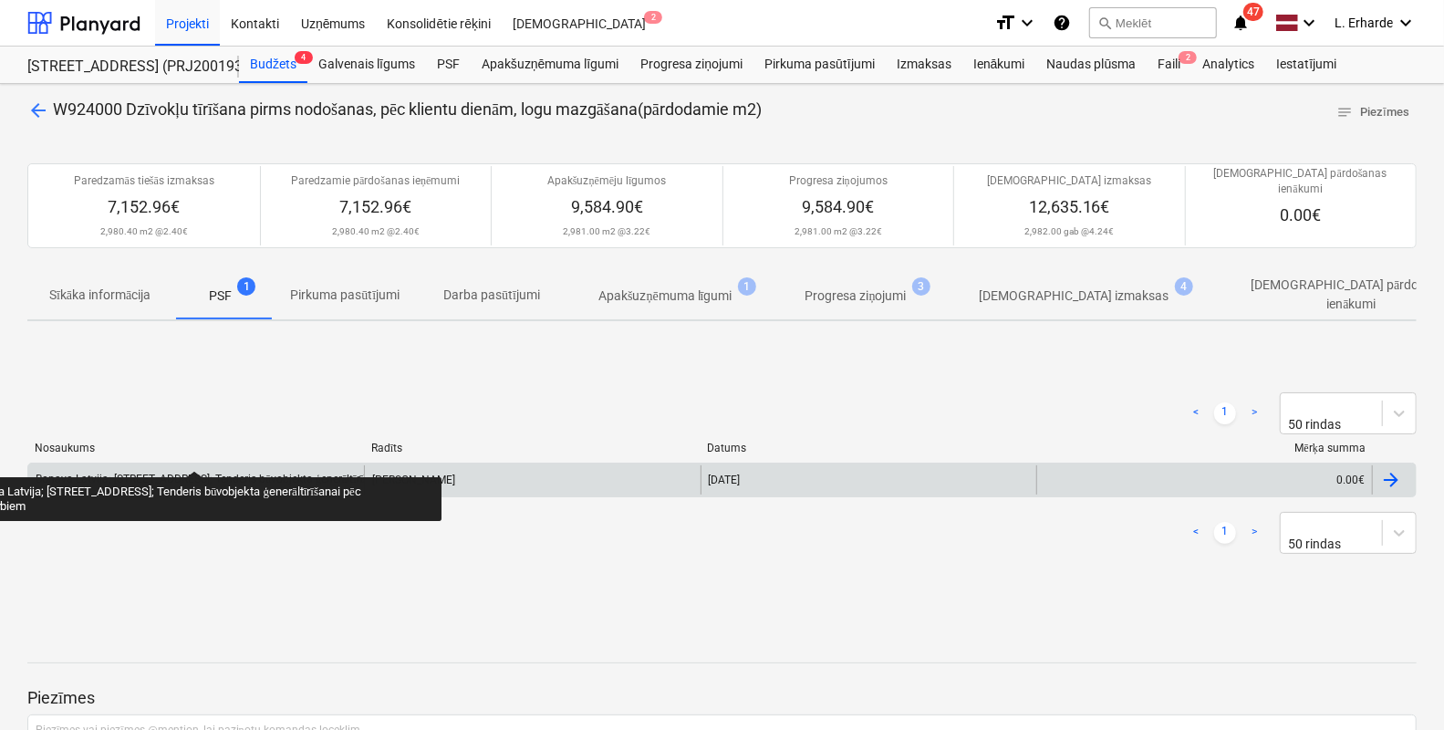
click at [193, 473] on div "Bonava Latvija; [STREET_ADDRESS]; Tenderis būvobjekta ģenerāltīrīšanai pēc būvd…" at bounding box center [253, 480] width 434 height 14
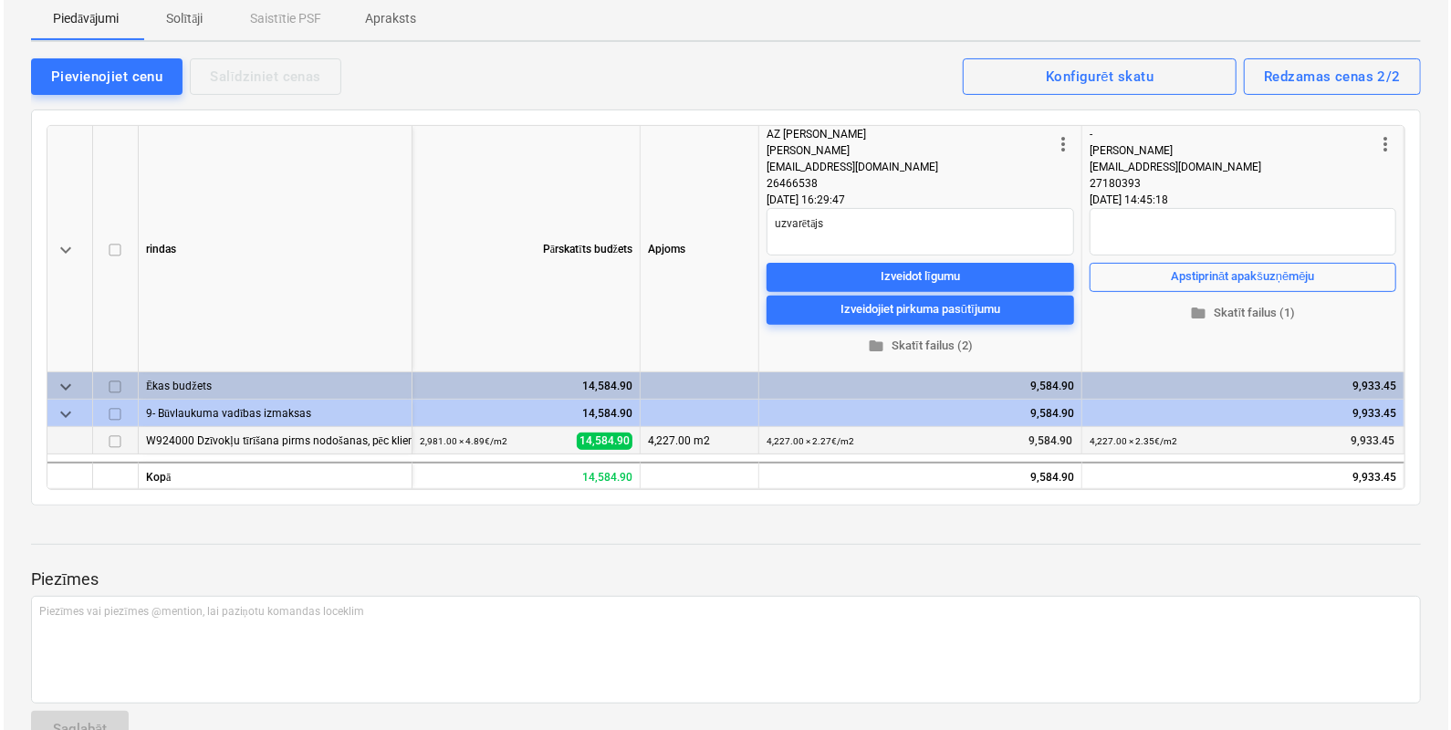
scroll to position [227, 0]
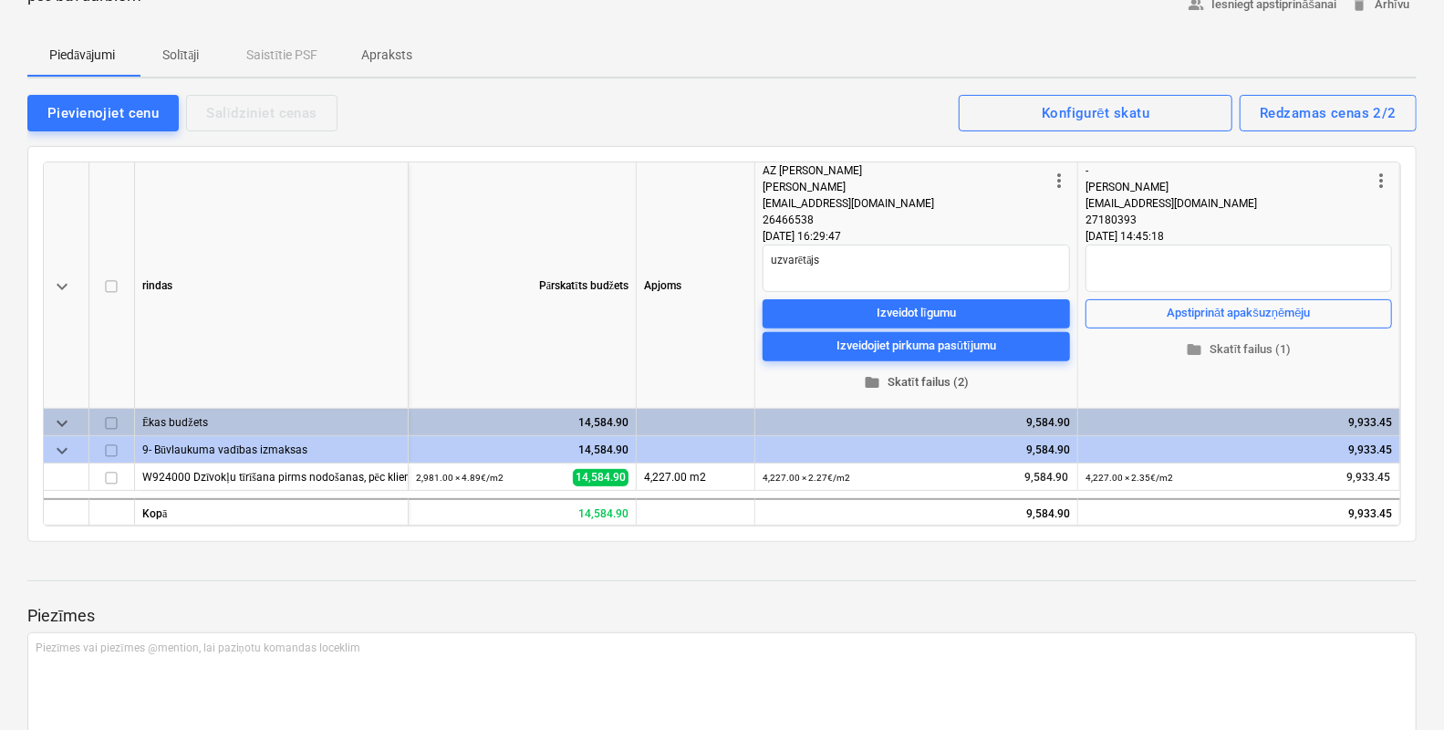
click at [923, 380] on span "folder Skatīt failus (2)" at bounding box center [916, 382] width 293 height 21
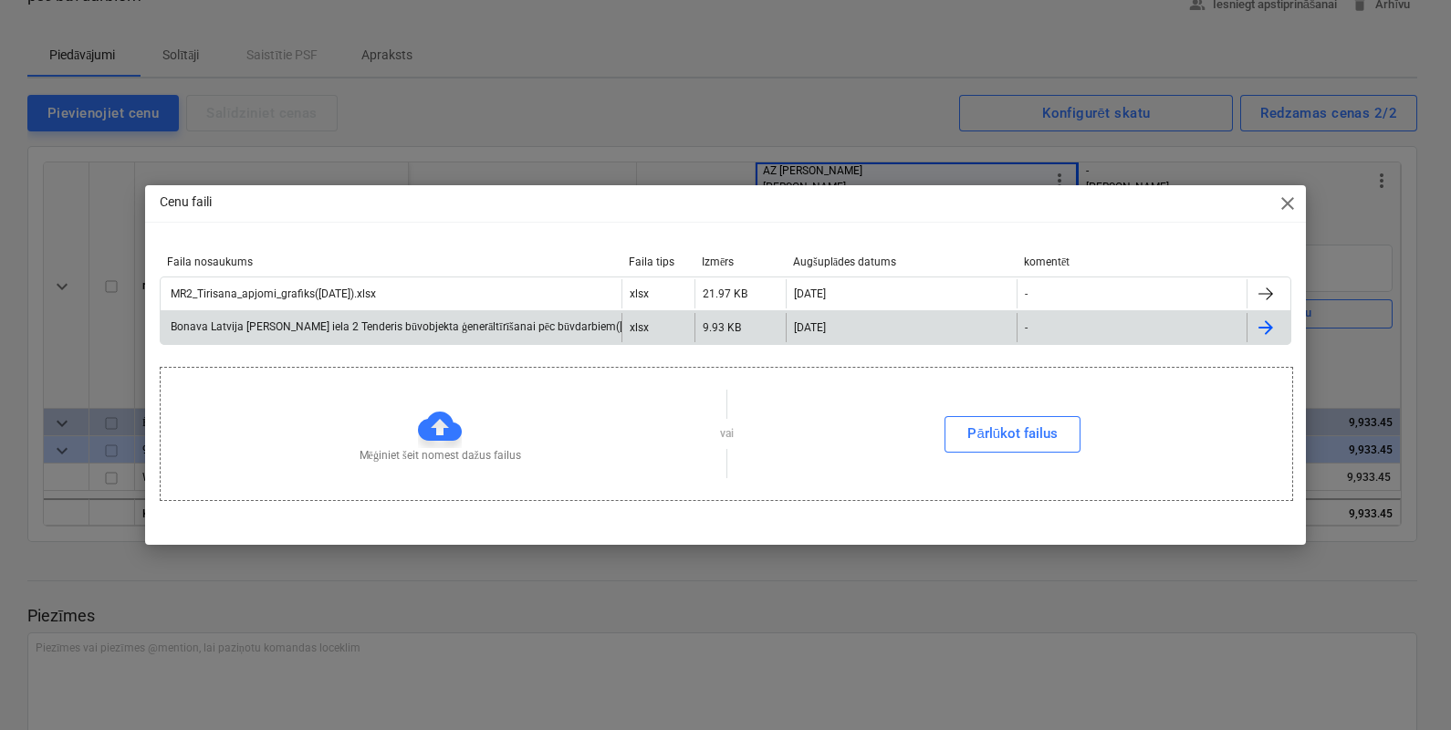
click at [297, 334] on div "Bonava Latvija [PERSON_NAME] iela 2 Tenderis būvobjekta ģenerāltīrīšanai pēc bū…" at bounding box center [391, 327] width 461 height 29
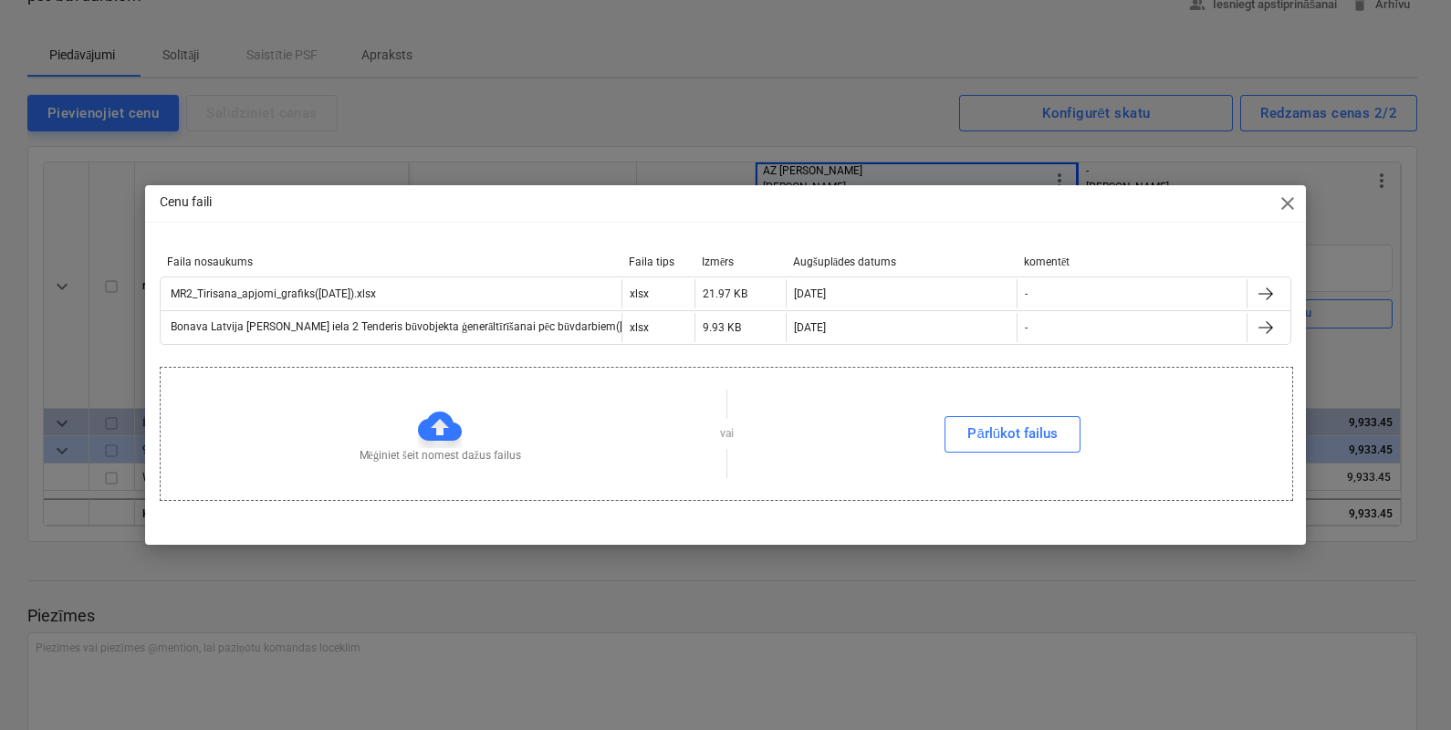
click at [521, 110] on div "Cenu faili close Faila nosaukums Faila tips Izmērs Augšuplādes datums komentēt …" at bounding box center [725, 365] width 1451 height 730
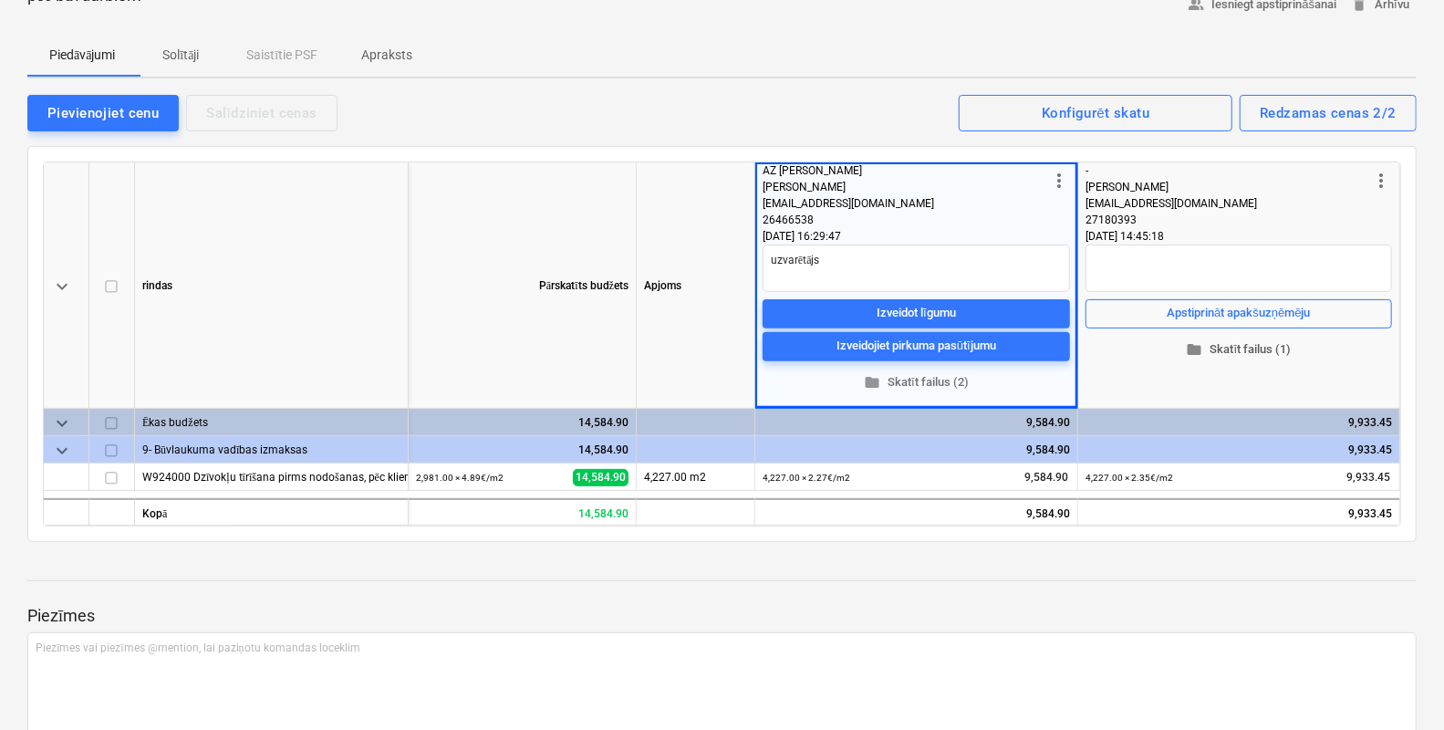
click at [1219, 348] on span "folder Skatīt failus (1)" at bounding box center [1239, 349] width 292 height 21
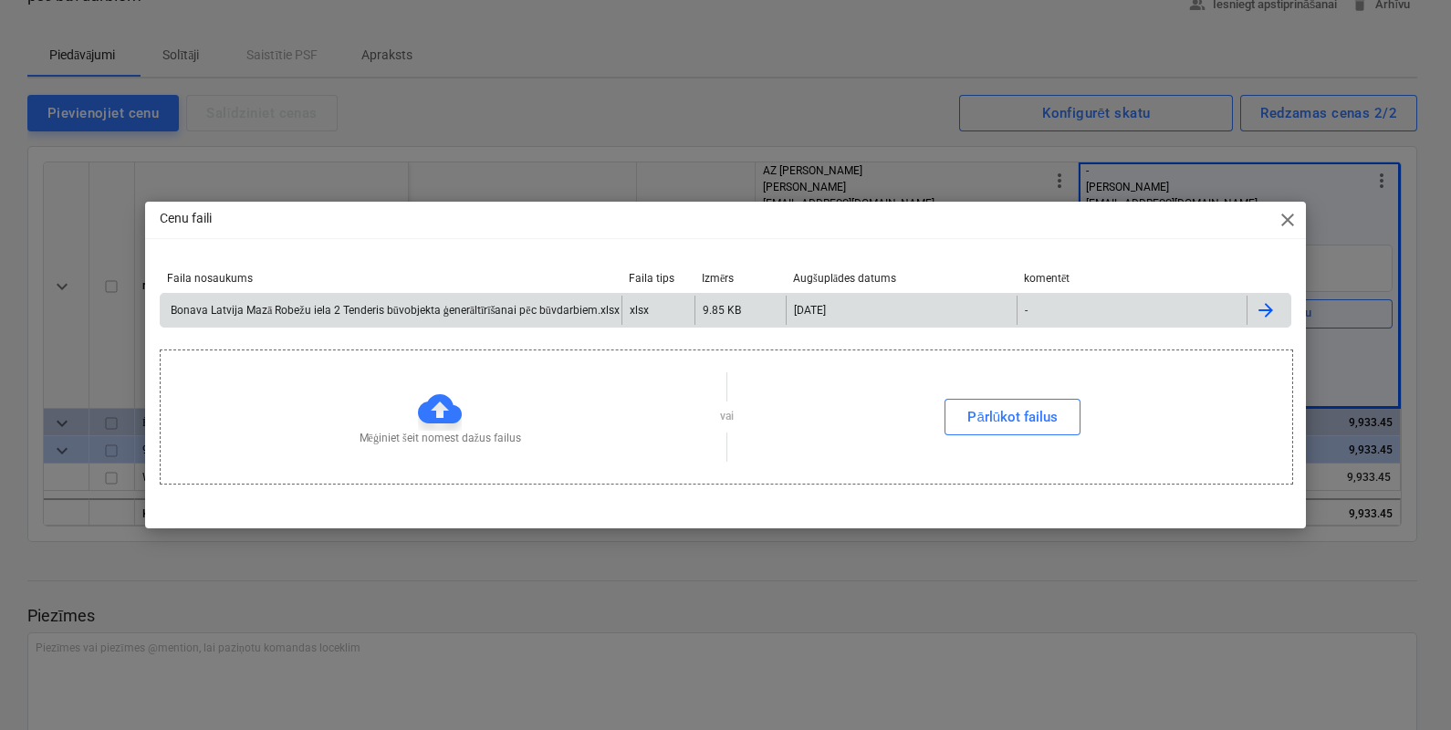
click at [496, 311] on div "Bonava Latvija Mazā Robežu iela 2 Tenderis būvobjekta ģenerāltīrīšanai pēc būvd…" at bounding box center [394, 311] width 452 height 14
